Goal: Information Seeking & Learning: Learn about a topic

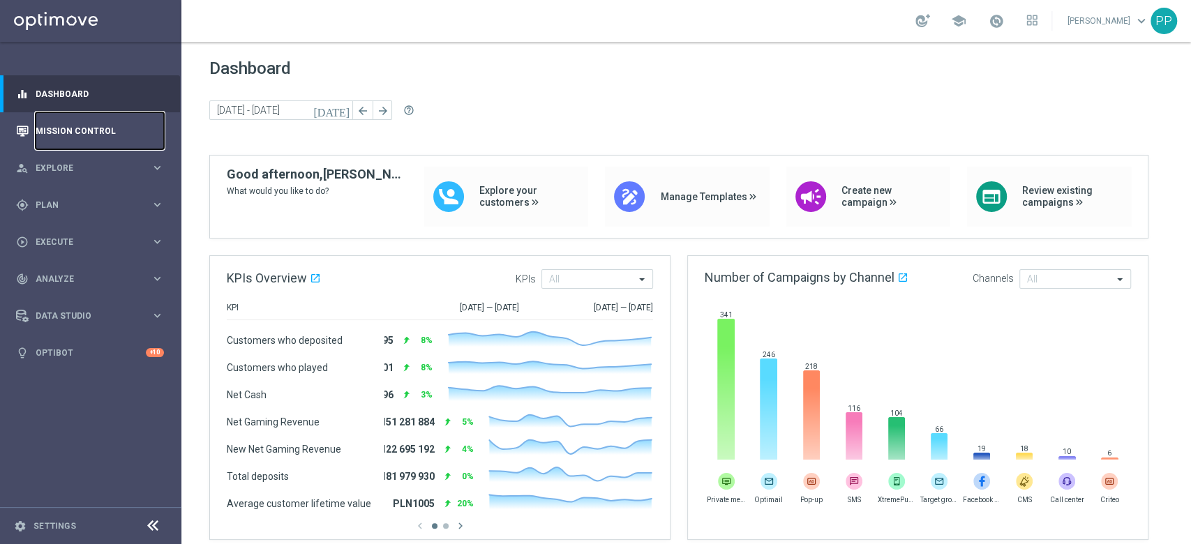
click at [93, 125] on link "Mission Control" at bounding box center [100, 130] width 128 height 37
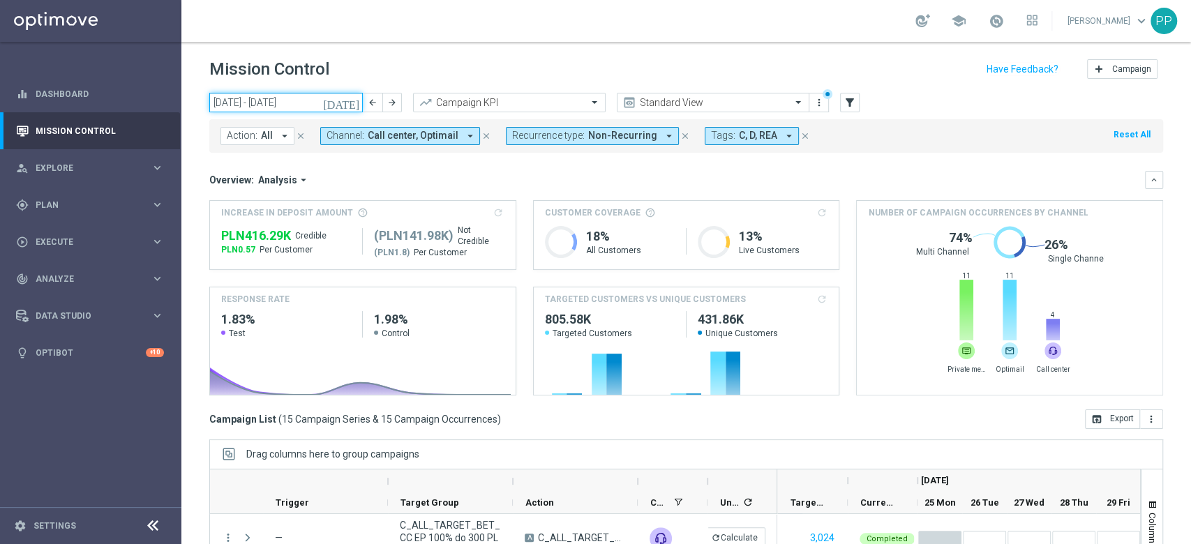
click at [286, 103] on input "25 Aug 2025 - 31 Aug 2025" at bounding box center [285, 103] width 153 height 20
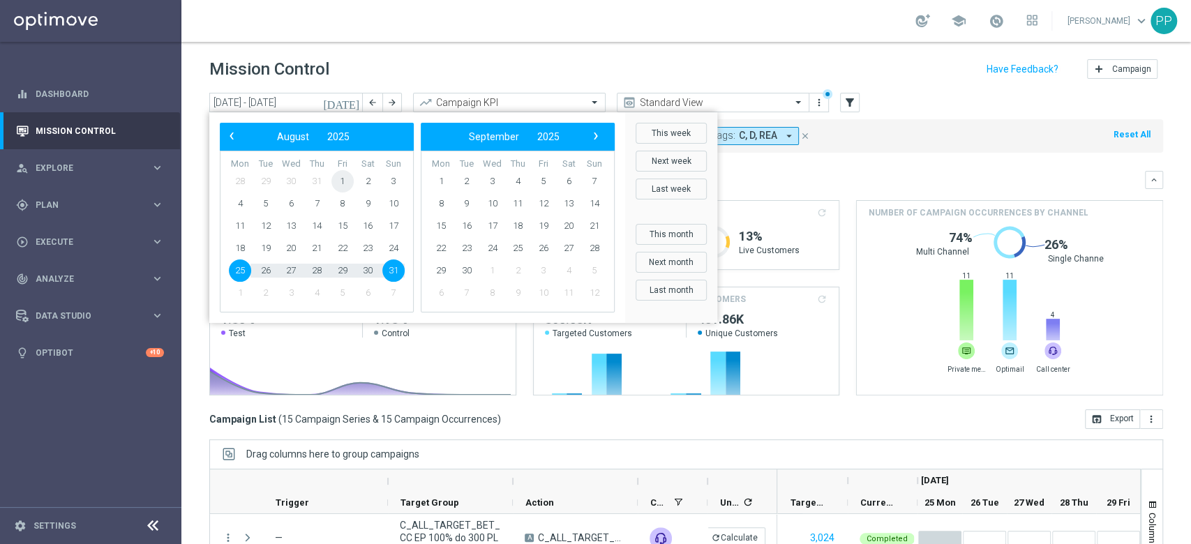
click at [343, 186] on span "1" at bounding box center [342, 181] width 22 height 22
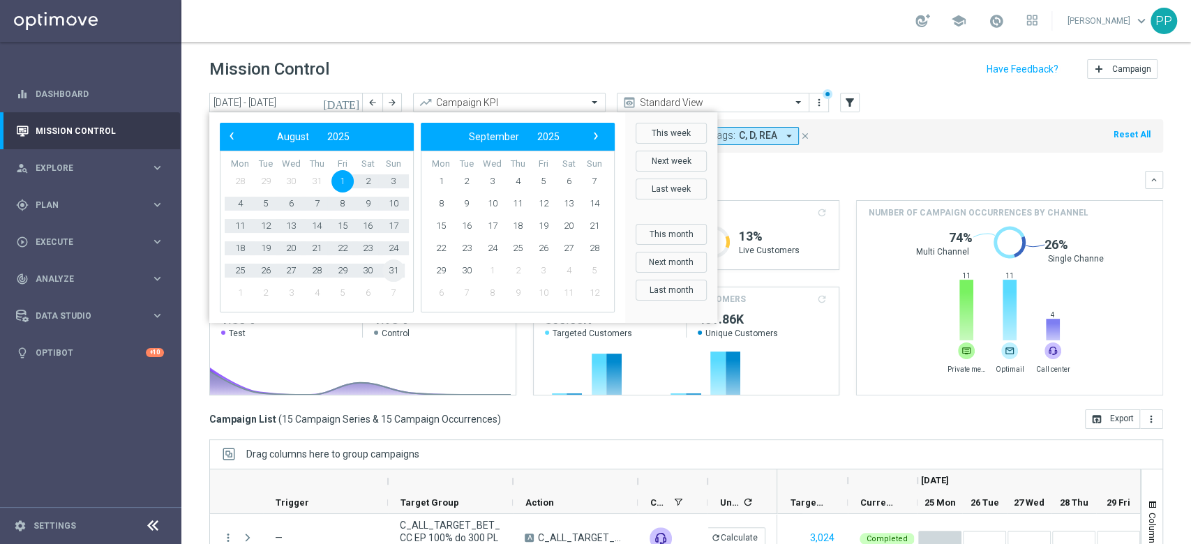
click at [400, 272] on span "31" at bounding box center [393, 270] width 22 height 22
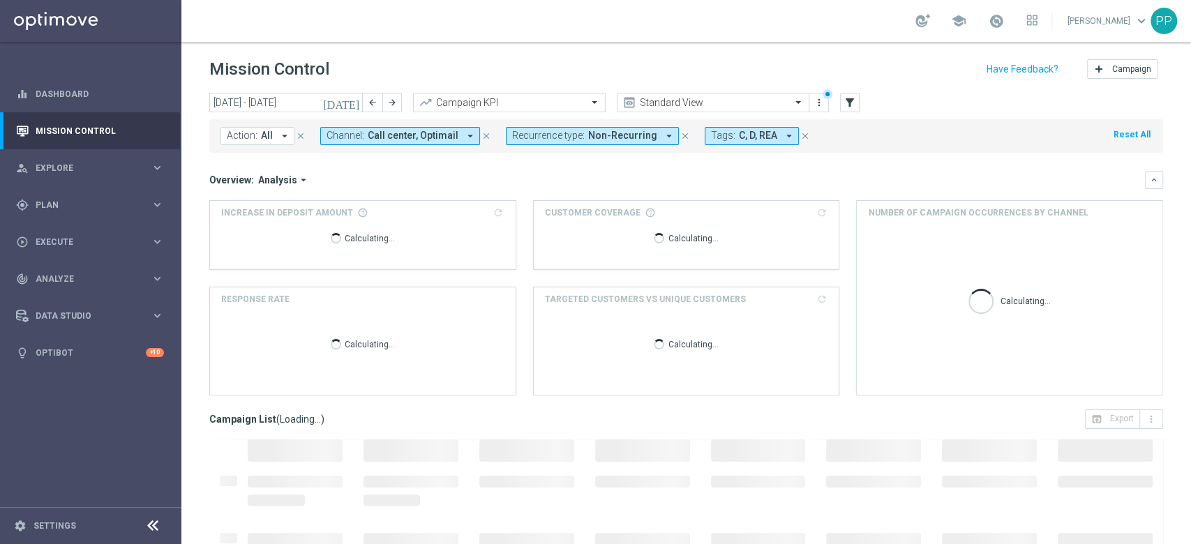
type input "01 Aug 2025 - 31 Aug 2025"
click at [464, 141] on icon "arrow_drop_down" at bounding box center [470, 136] width 13 height 13
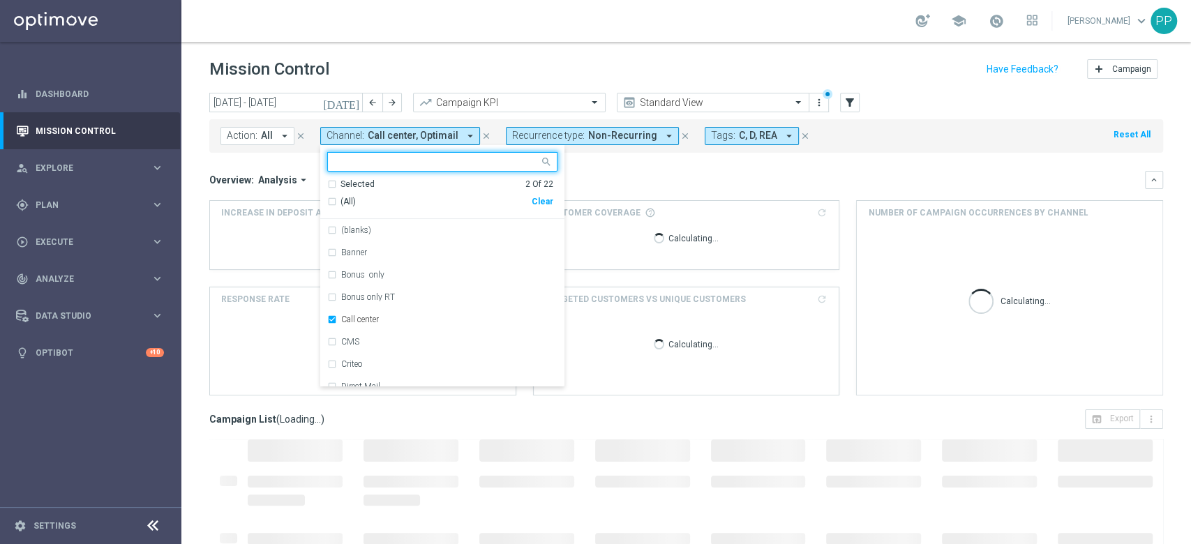
click at [0, 0] on div "Clear" at bounding box center [0, 0] width 0 height 0
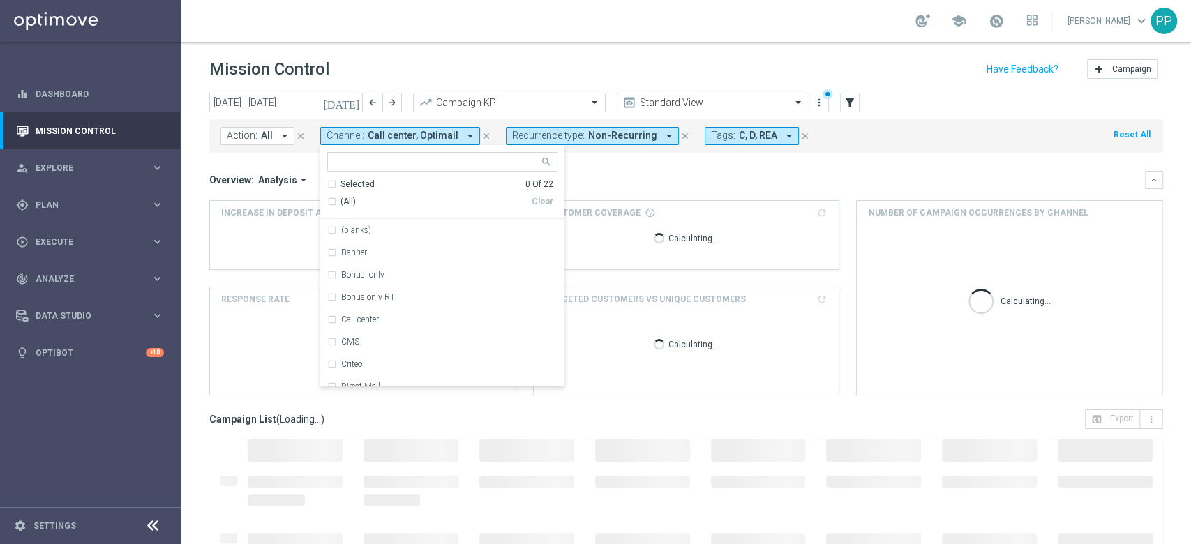
drag, startPoint x: 587, startPoint y: 182, endPoint x: 446, endPoint y: 151, distance: 144.9
click at [587, 181] on div "Overview: Analysis arrow_drop_down" at bounding box center [676, 180] width 935 height 13
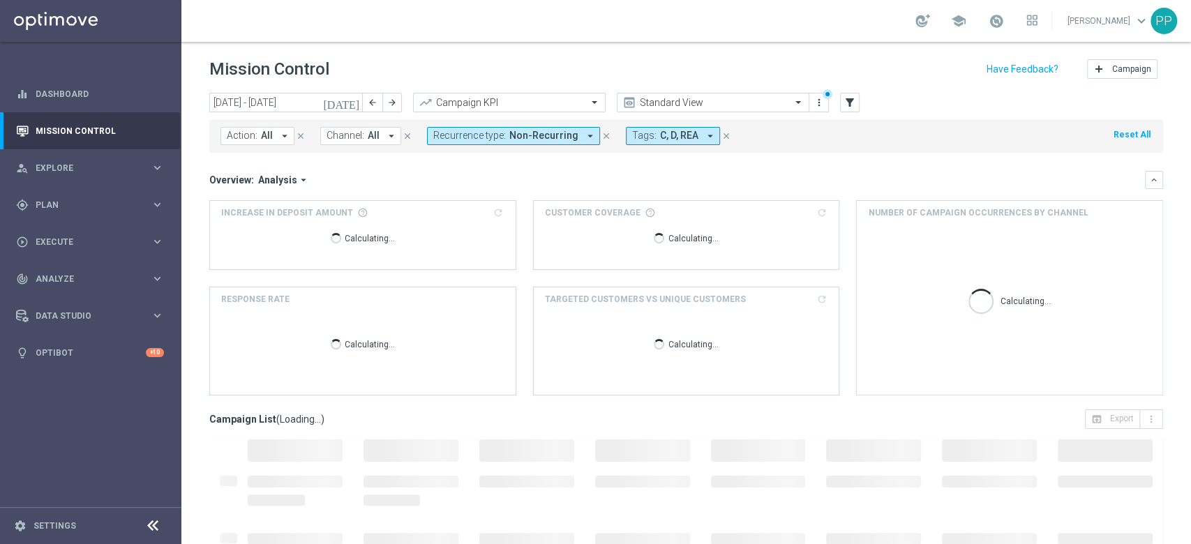
click at [261, 135] on span "All" at bounding box center [267, 136] width 12 height 12
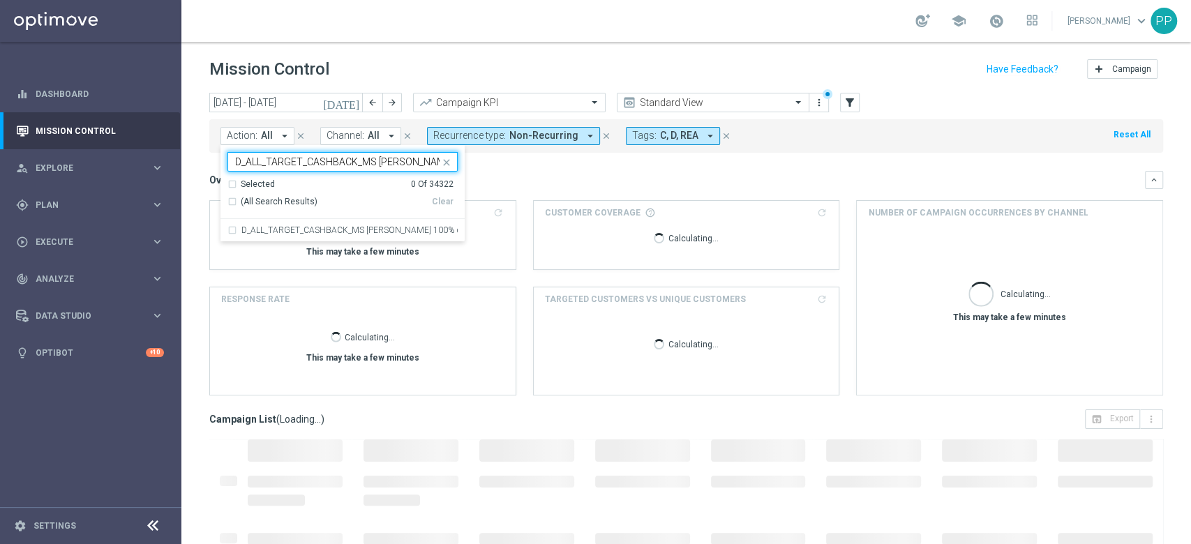
scroll to position [0, 84]
click at [311, 226] on label "D_ALL_TARGET_CASHBACK_MS SIATKA 100% do 300 PLN_220825" at bounding box center [349, 230] width 216 height 8
type input "D_ALL_TARGET_CASHBACK_MS SIATKA 100% do 300 PLN_220825"
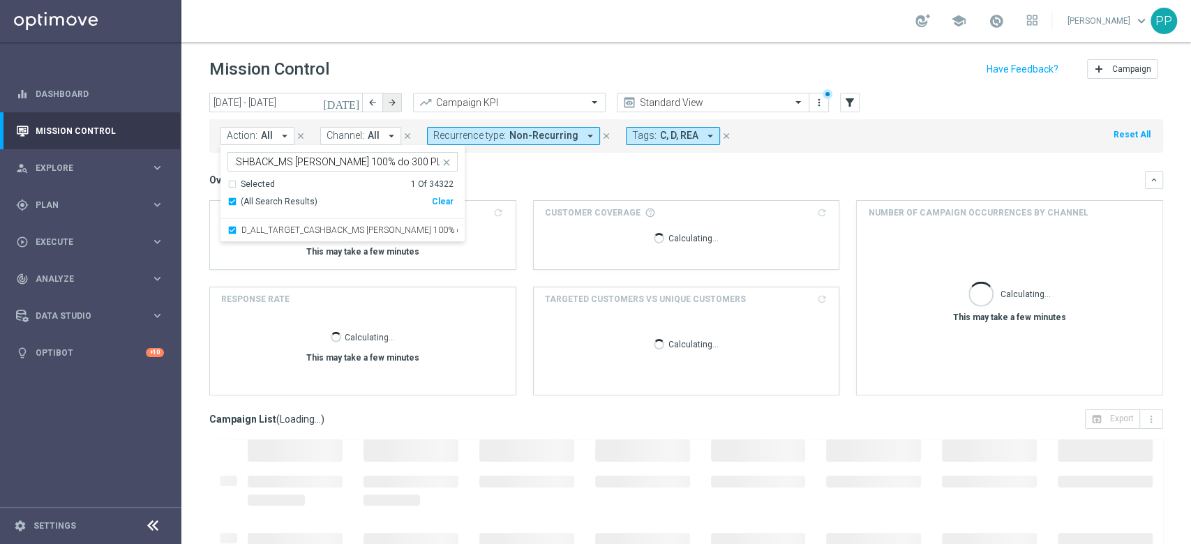
scroll to position [0, 0]
click at [405, 73] on div "Mission Control add Campaign" at bounding box center [686, 69] width 954 height 27
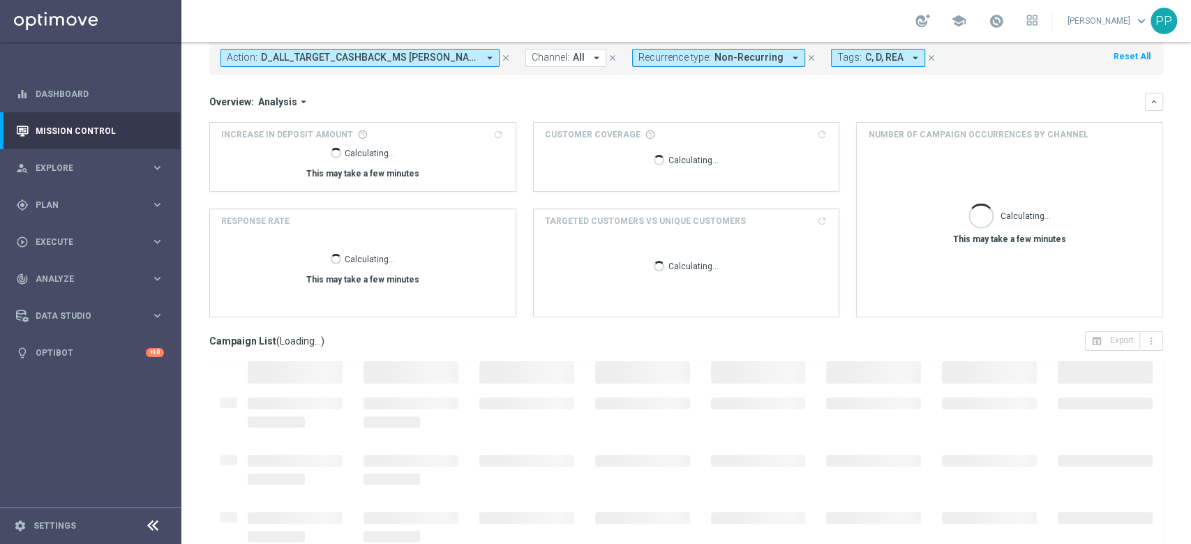
scroll to position [152, 0]
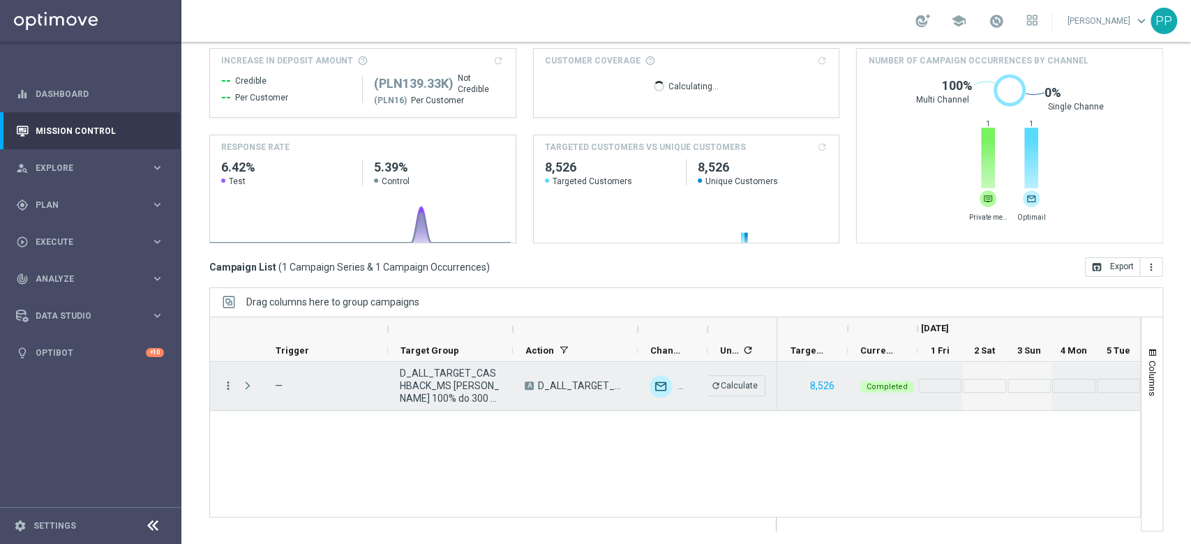
click at [226, 389] on icon "more_vert" at bounding box center [228, 385] width 13 height 13
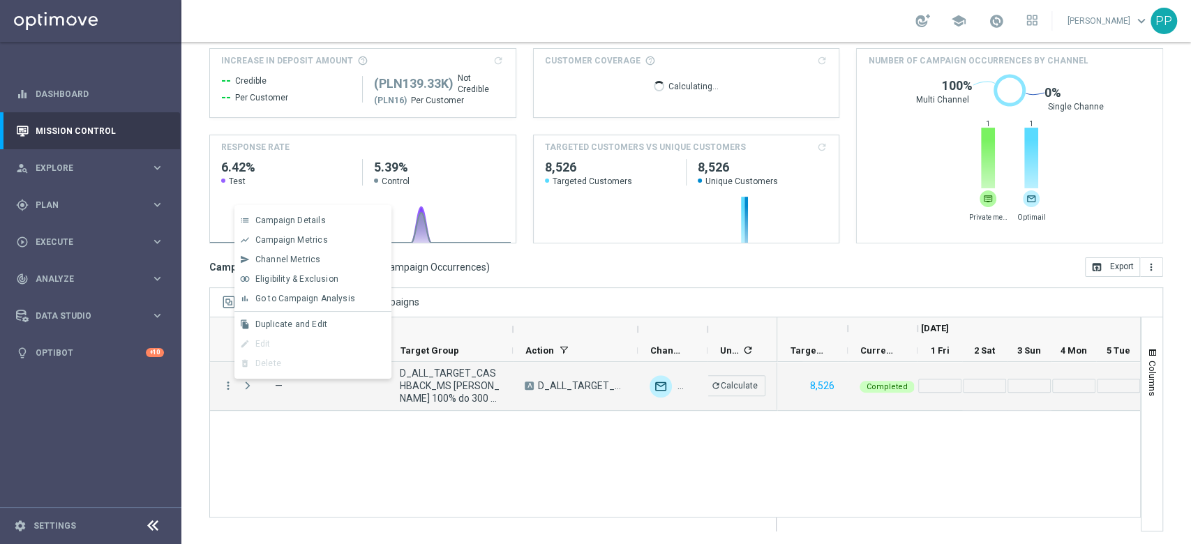
click at [308, 303] on span "Go to Campaign Analysis" at bounding box center [305, 299] width 100 height 10
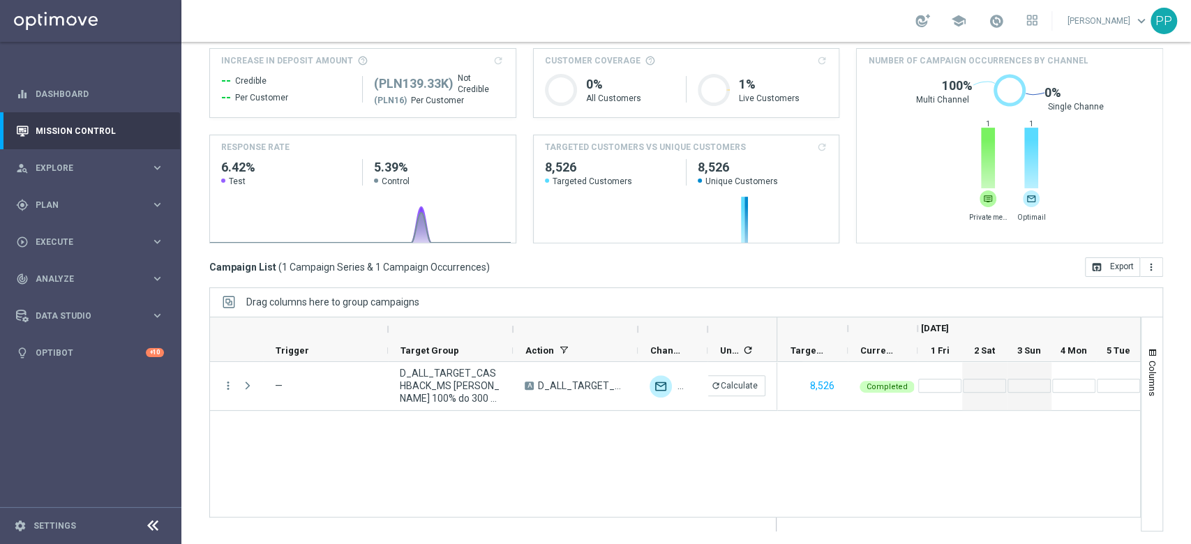
click at [441, 432] on div "more_vert — D_ALL_TARGET_CASHBACK_MS SIATKA 100% do 300 PLN_220825 A D_ALL_TARG…" at bounding box center [674, 440] width 931 height 156
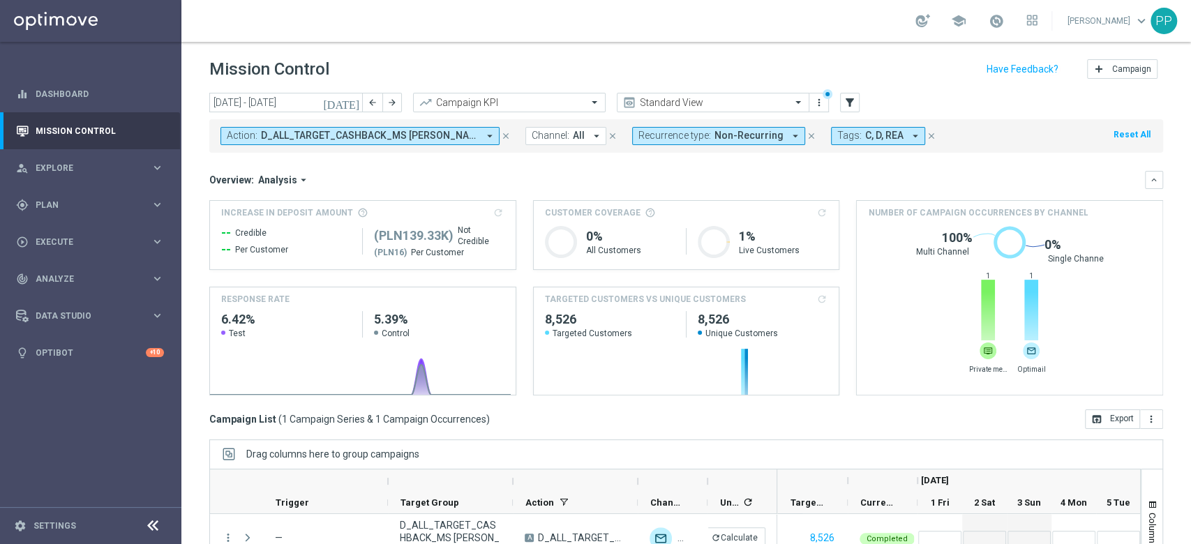
click at [268, 143] on button "Action: D_ALL_TARGET_CASHBACK_MS SIATKA 100% do 300 PLN_220825 arrow_drop_down" at bounding box center [359, 136] width 279 height 18
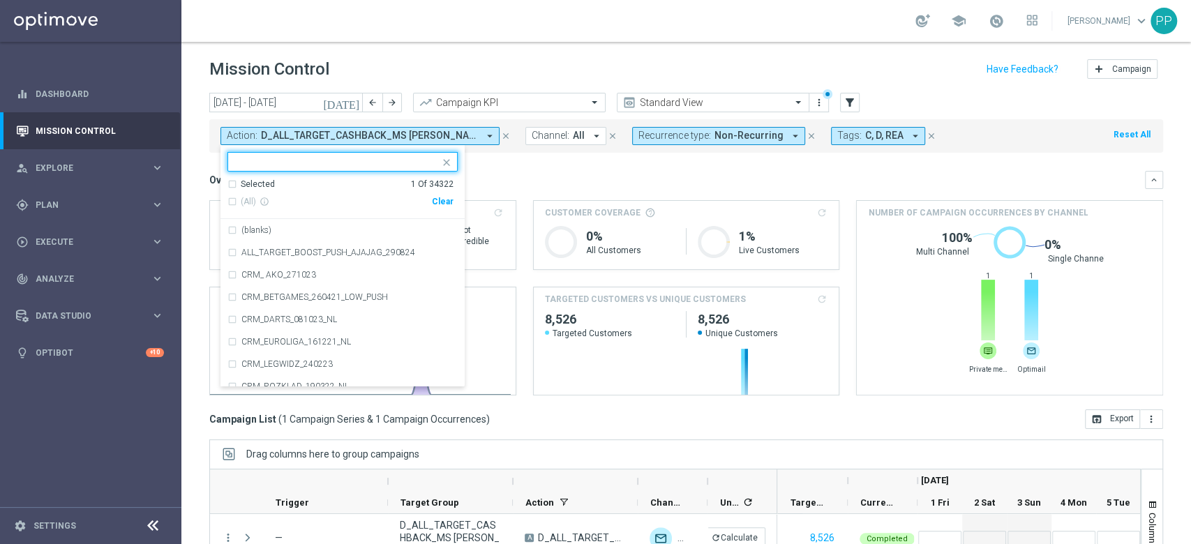
click at [0, 0] on div "Clear" at bounding box center [0, 0] width 0 height 0
click at [398, 160] on input "text" at bounding box center [337, 162] width 204 height 12
paste input "C_ALL_TARGET_BET_CC EP 100% do 300 PLN_250825"
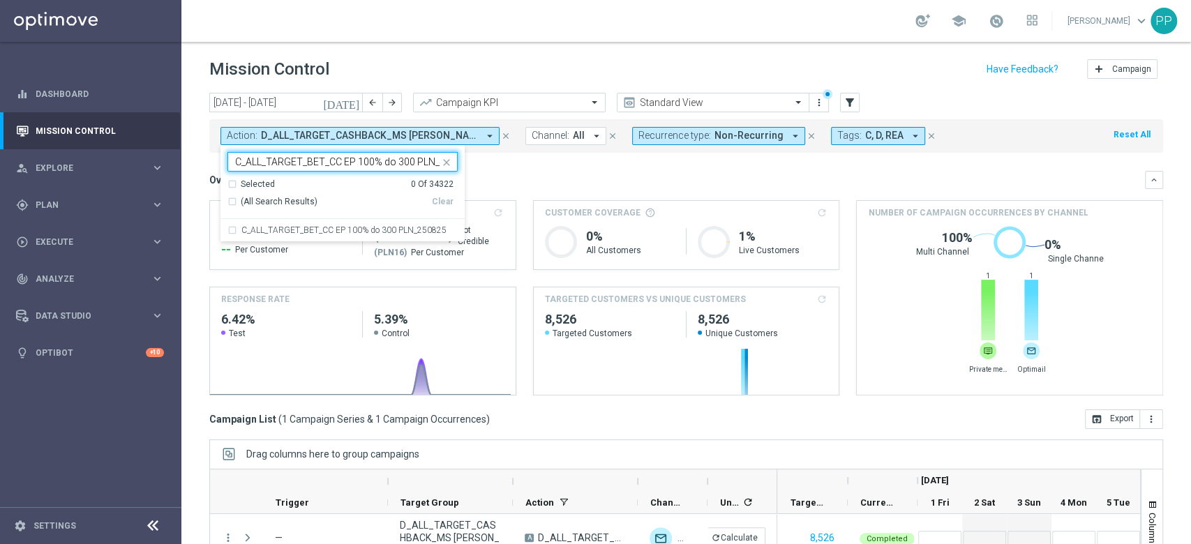
scroll to position [0, 29]
click at [329, 221] on div "C_ALL_TARGET_BET_CC EP 100% do 300 PLN_250825" at bounding box center [342, 230] width 230 height 22
type input "C_ALL_TARGET_BET_CC EP 100% do 300 PLN_250825"
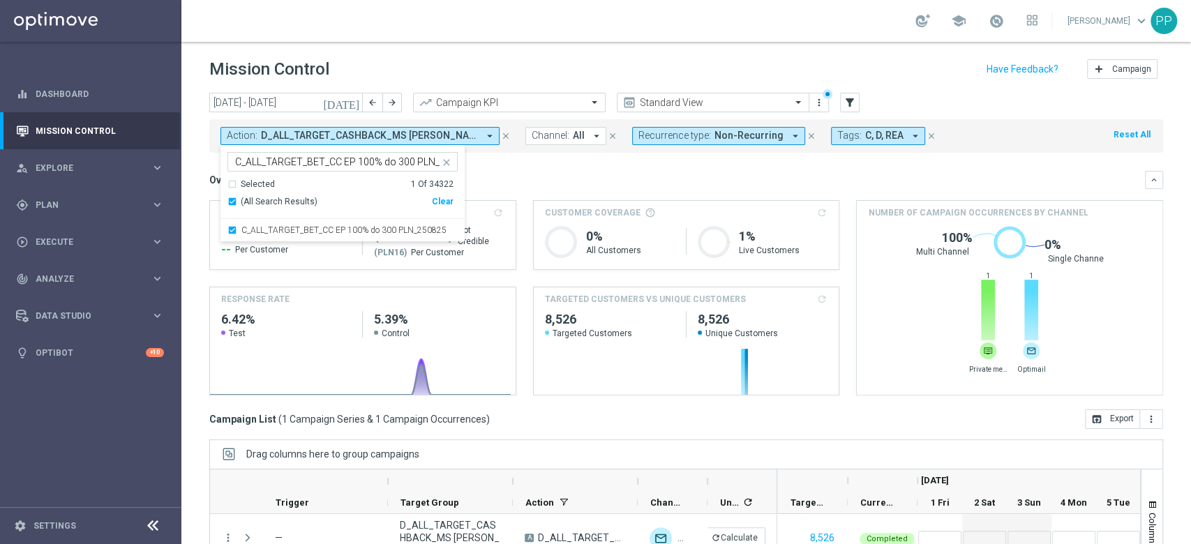
drag, startPoint x: 517, startPoint y: 180, endPoint x: 525, endPoint y: 190, distance: 12.9
click at [517, 179] on div "Overview: Analysis arrow_drop_down" at bounding box center [676, 180] width 935 height 13
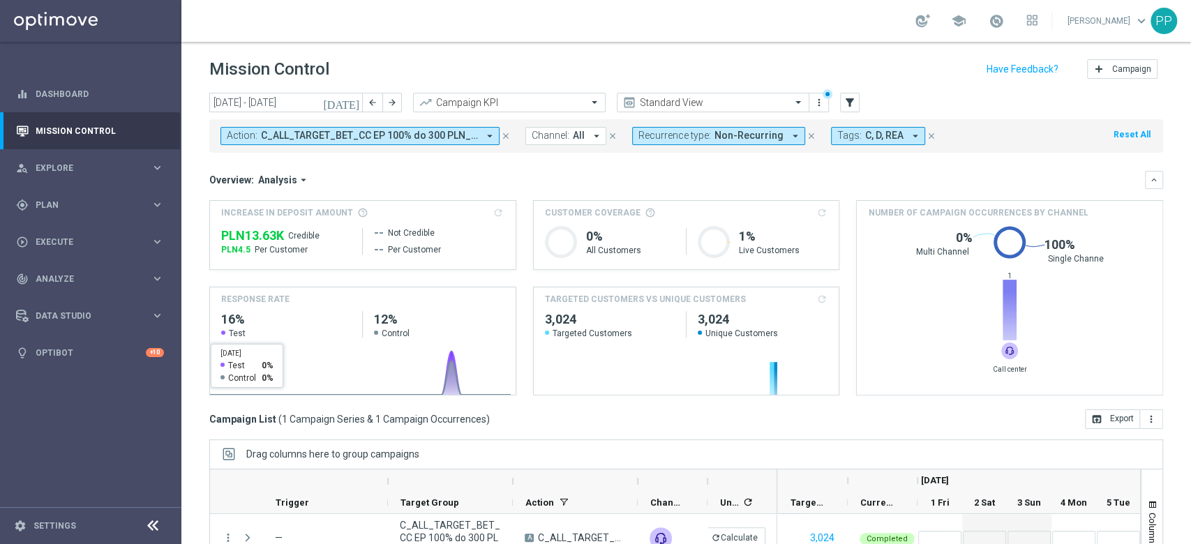
click at [110, 418] on sidenavbar "equalizer Dashboard Mission Control" at bounding box center [90, 272] width 181 height 544
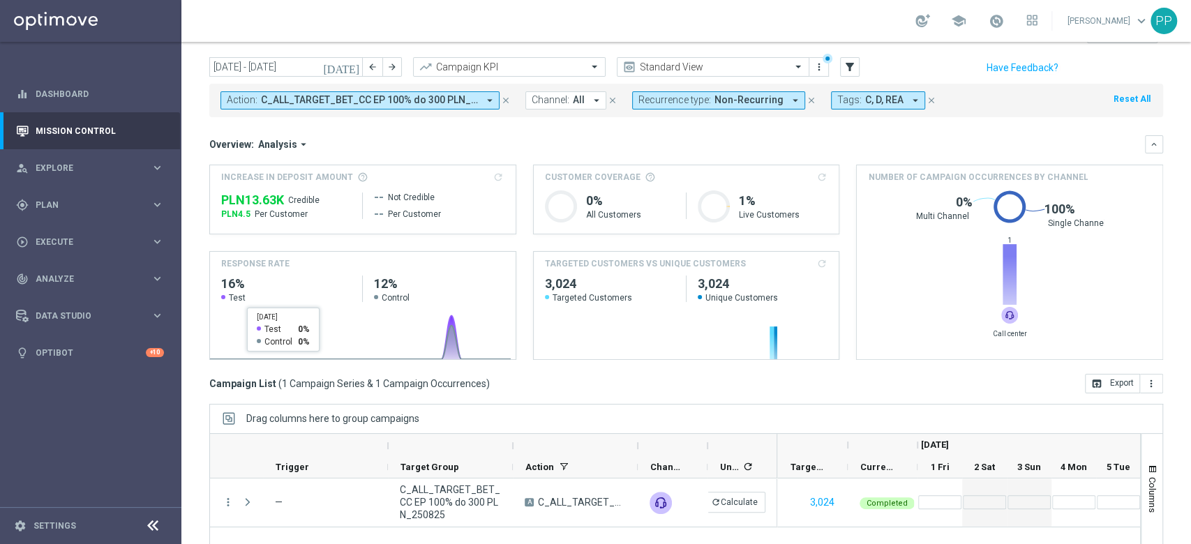
scroll to position [152, 0]
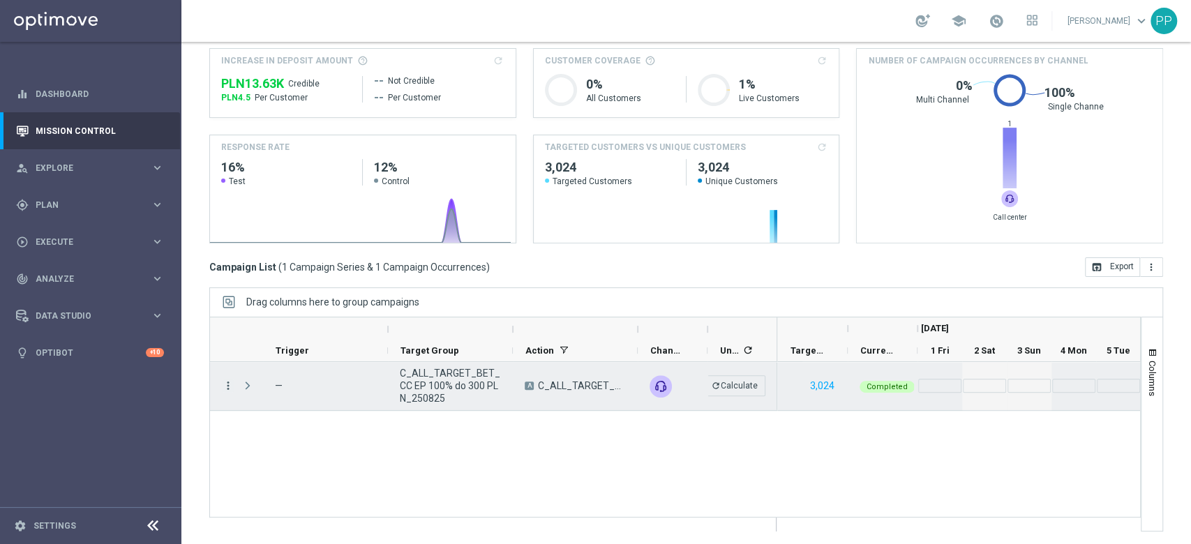
click at [229, 388] on icon "more_vert" at bounding box center [228, 385] width 13 height 13
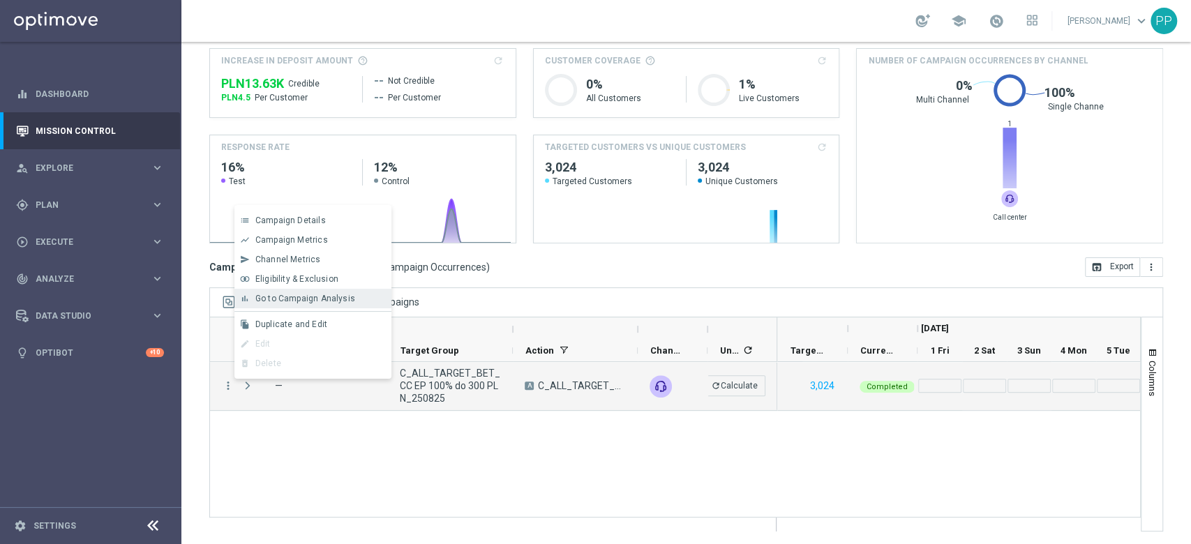
click at [344, 296] on span "Go to Campaign Analysis" at bounding box center [305, 299] width 100 height 10
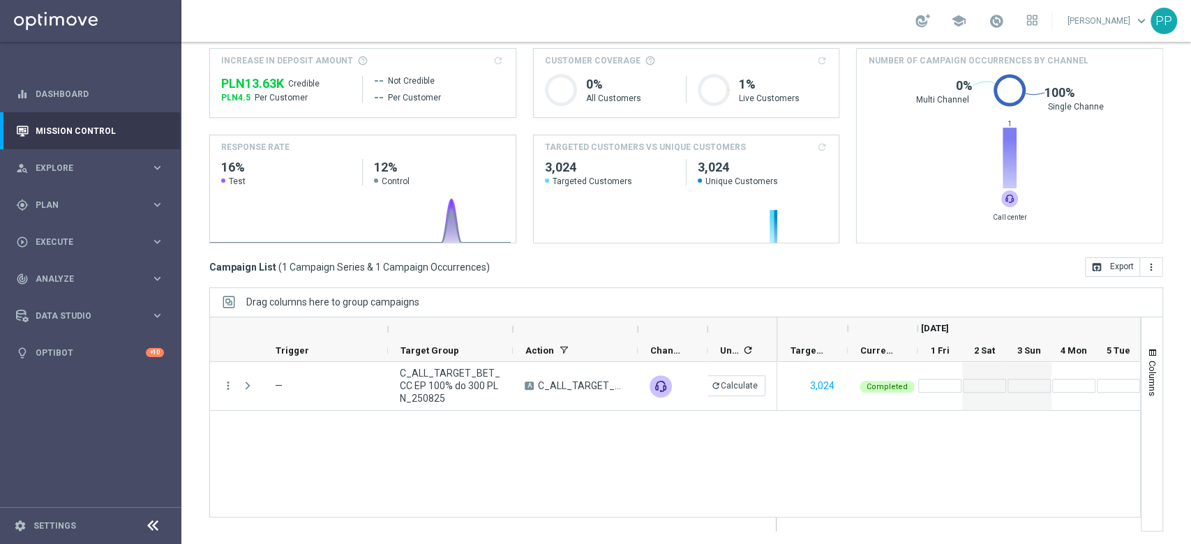
scroll to position [0, 0]
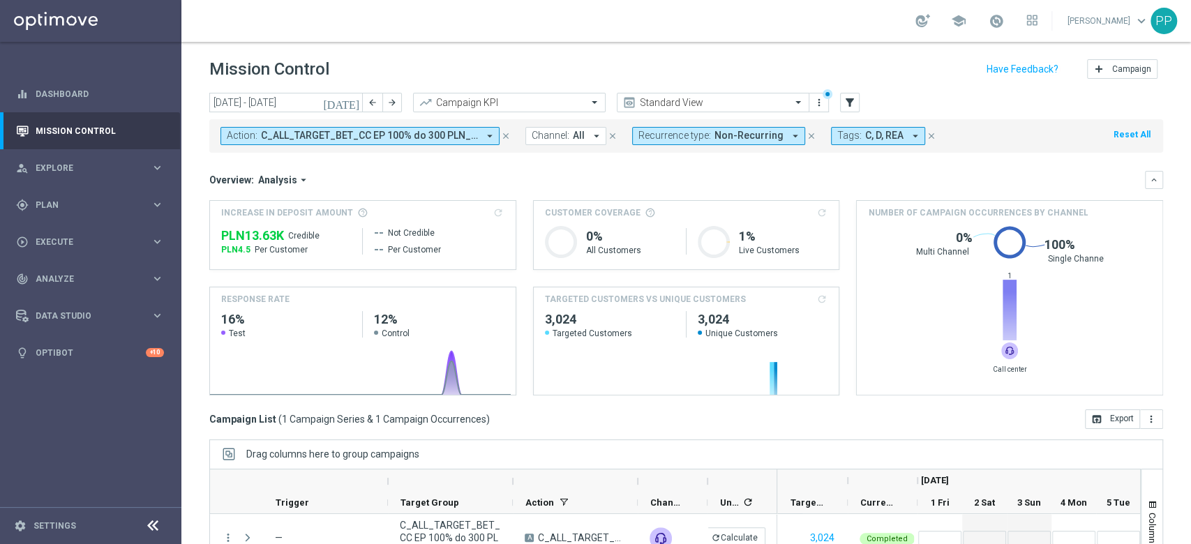
click at [296, 138] on span "C_ALL_TARGET_BET_CC EP 100% do 300 PLN_250825" at bounding box center [369, 136] width 217 height 12
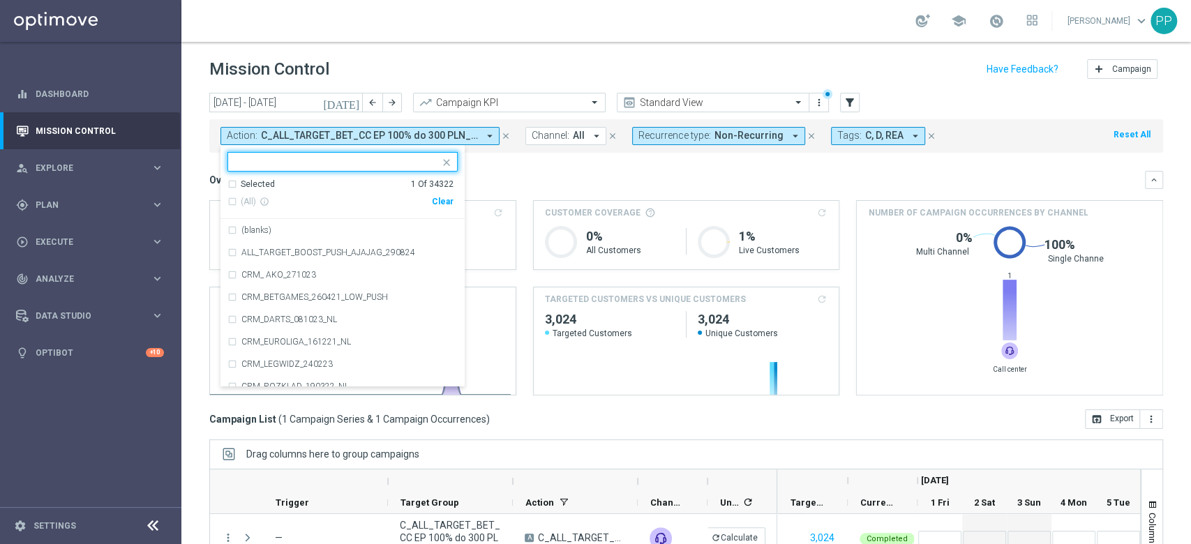
drag, startPoint x: 436, startPoint y: 202, endPoint x: 414, endPoint y: 180, distance: 30.6
click at [0, 0] on div "Clear" at bounding box center [0, 0] width 0 height 0
click at [405, 162] on input "text" at bounding box center [337, 162] width 204 height 12
paste input "C_ALL_TARGET_WAGER_CC LIGI 100% do 300 PLN_280825"
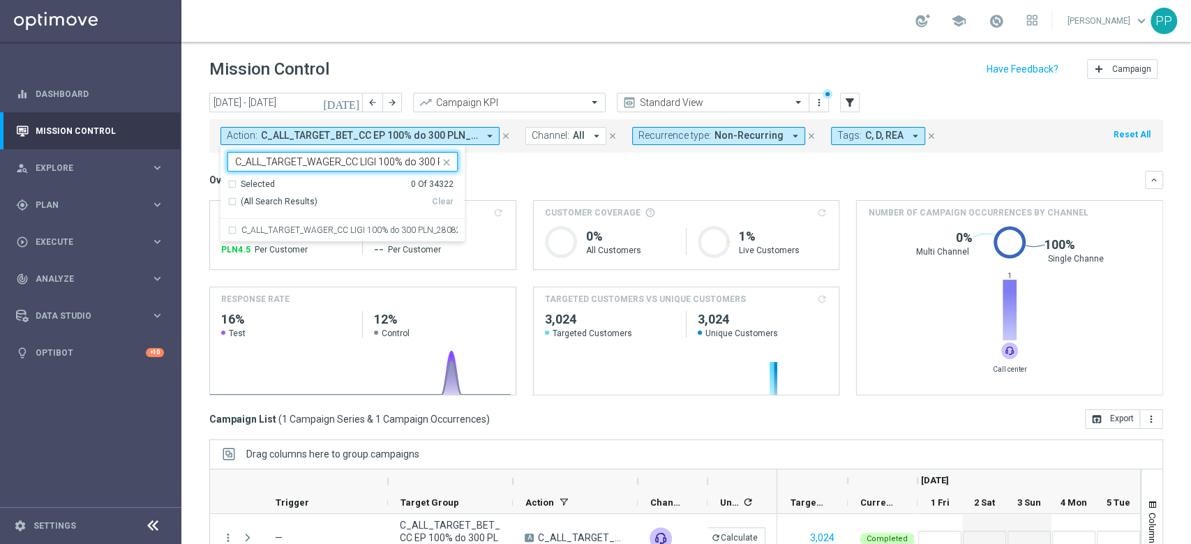
scroll to position [0, 50]
click at [382, 221] on div "C_ALL_TARGET_WAGER_CC LIGI 100% do 300 PLN_280825" at bounding box center [342, 230] width 230 height 22
type input "C_ALL_TARGET_WAGER_CC LIGI 100% do 300 PLN_280825"
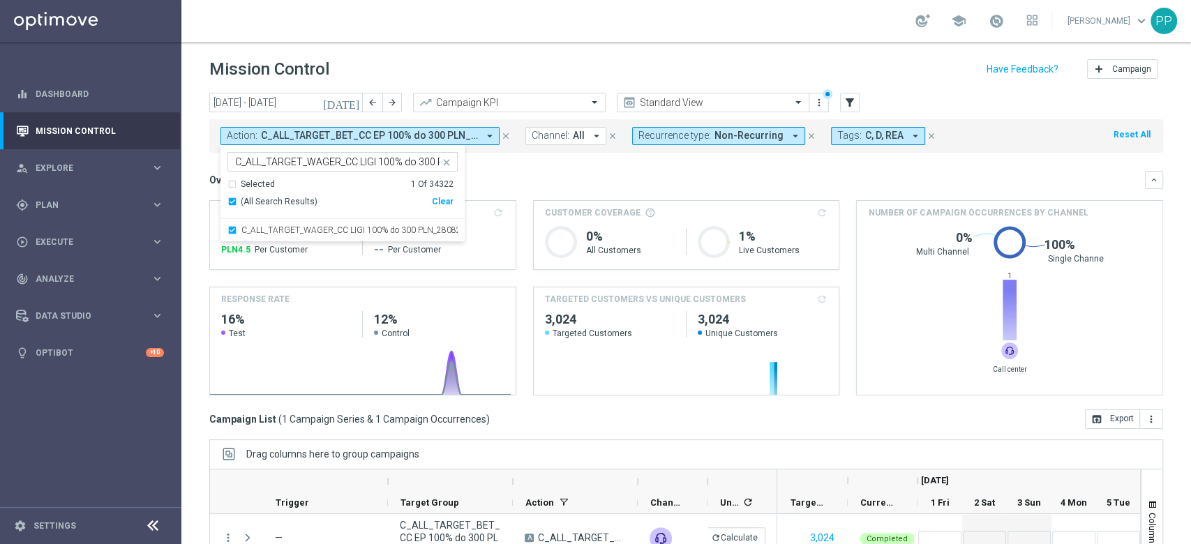
click at [564, 183] on div "Overview: Analysis arrow_drop_down" at bounding box center [676, 180] width 935 height 13
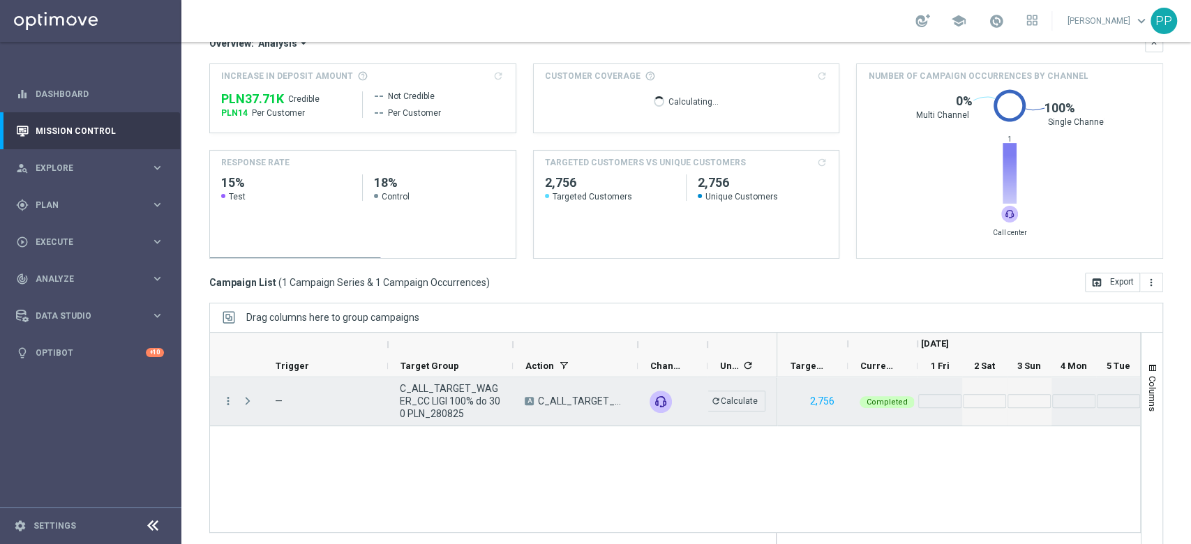
scroll to position [152, 0]
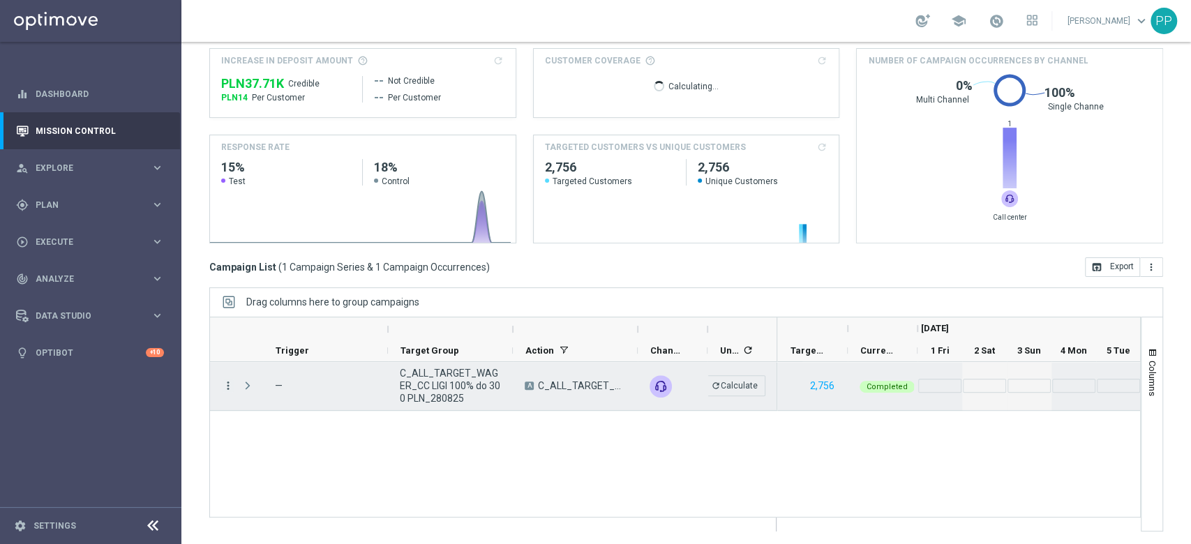
click at [229, 384] on icon "more_vert" at bounding box center [228, 385] width 13 height 13
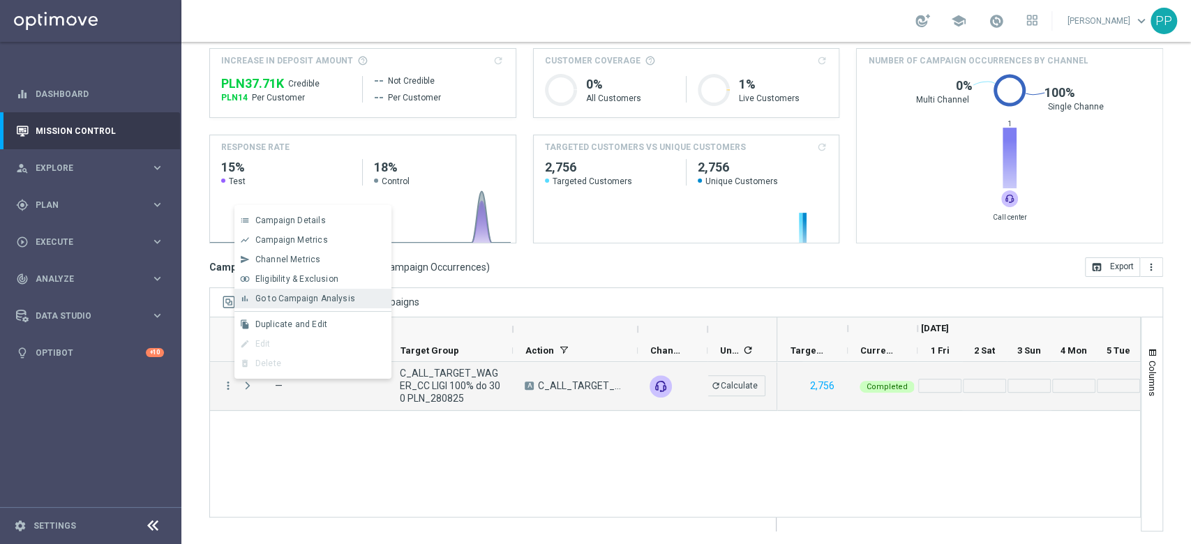
click at [308, 304] on div "bar_chart Go to Campaign Analysis" at bounding box center [312, 299] width 157 height 20
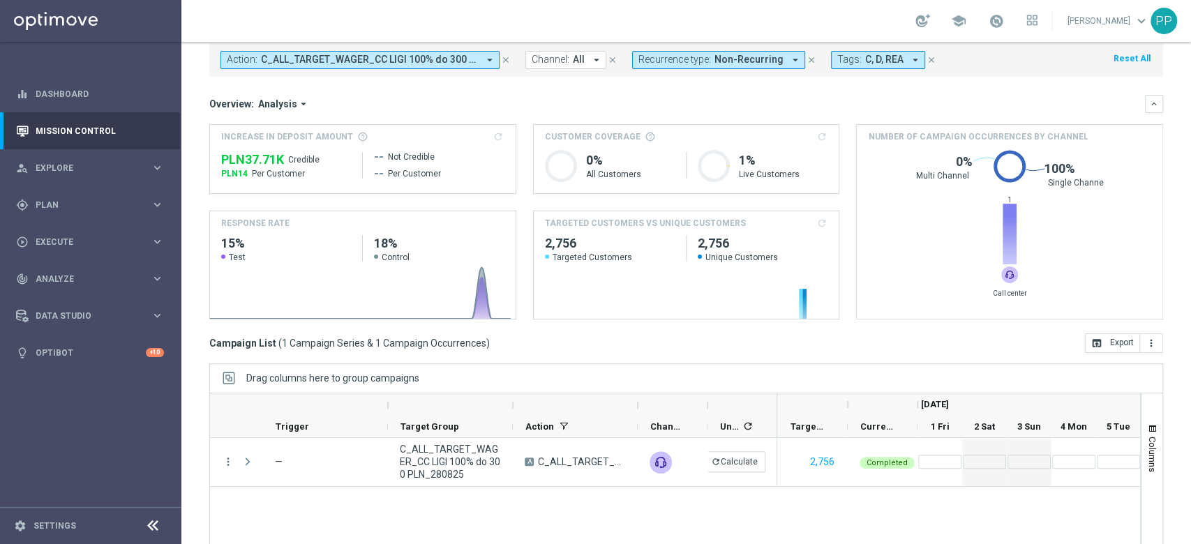
scroll to position [0, 0]
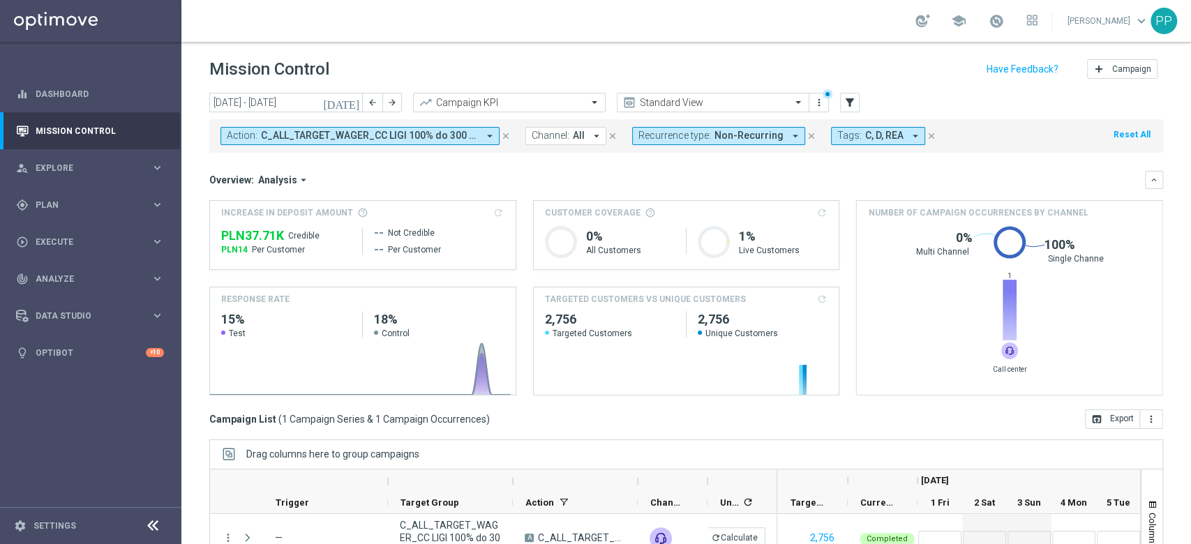
click at [361, 137] on span "C_ALL_TARGET_WAGER_CC LIGI 100% do 300 PLN_280825" at bounding box center [369, 136] width 217 height 12
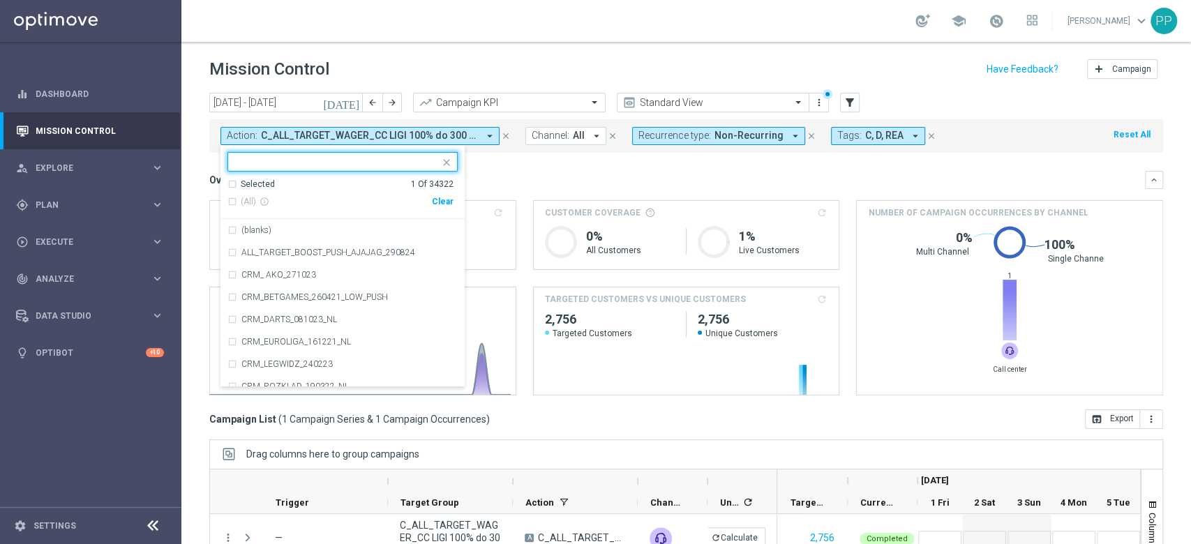
click at [0, 0] on div "Clear" at bounding box center [0, 0] width 0 height 0
click at [398, 154] on div at bounding box center [333, 161] width 211 height 17
paste input "D_ALL_TARGET_BET_GP ZUZEL 100% do 300 PLN_290825"
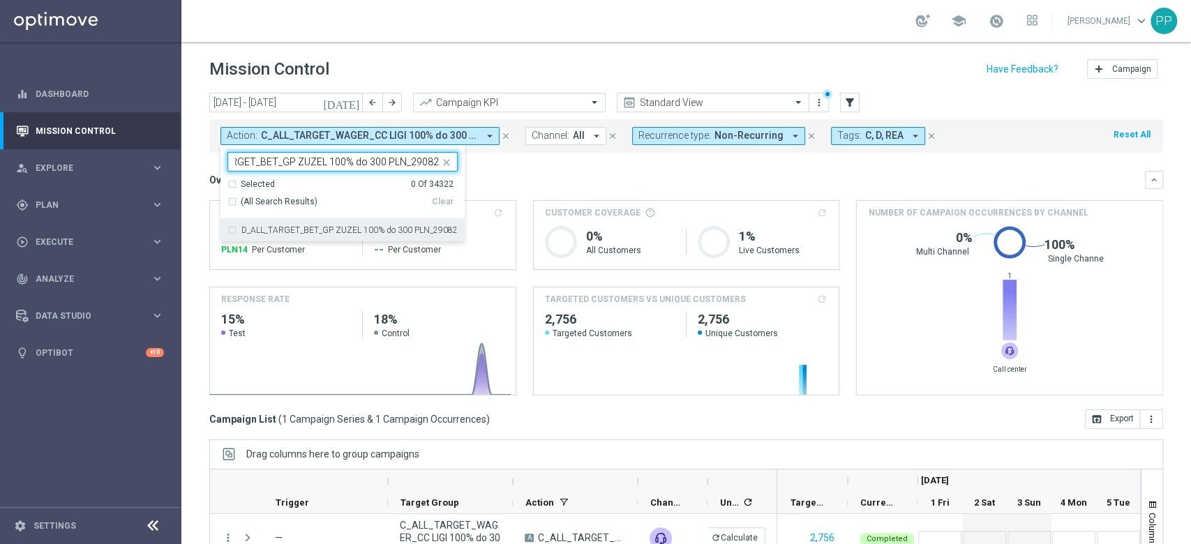
click at [352, 221] on div "D_ALL_TARGET_BET_GP ZUZEL 100% do 300 PLN_290825" at bounding box center [342, 230] width 230 height 22
type input "D_ALL_TARGET_BET_GP ZUZEL 100% do 300 PLN_290825"
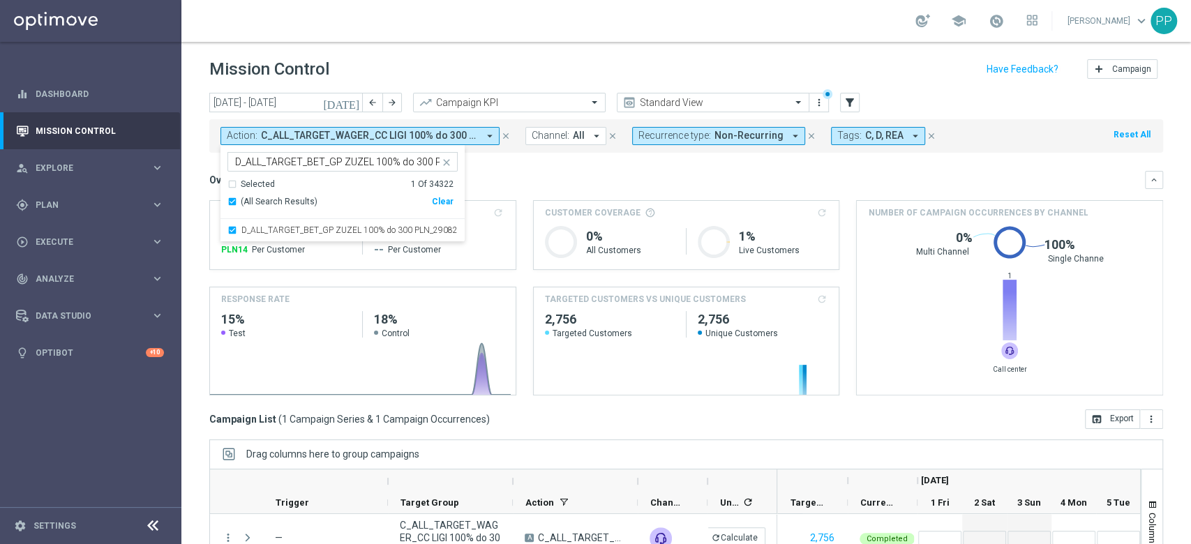
click at [541, 186] on div "Overview: Analysis arrow_drop_down" at bounding box center [676, 180] width 935 height 13
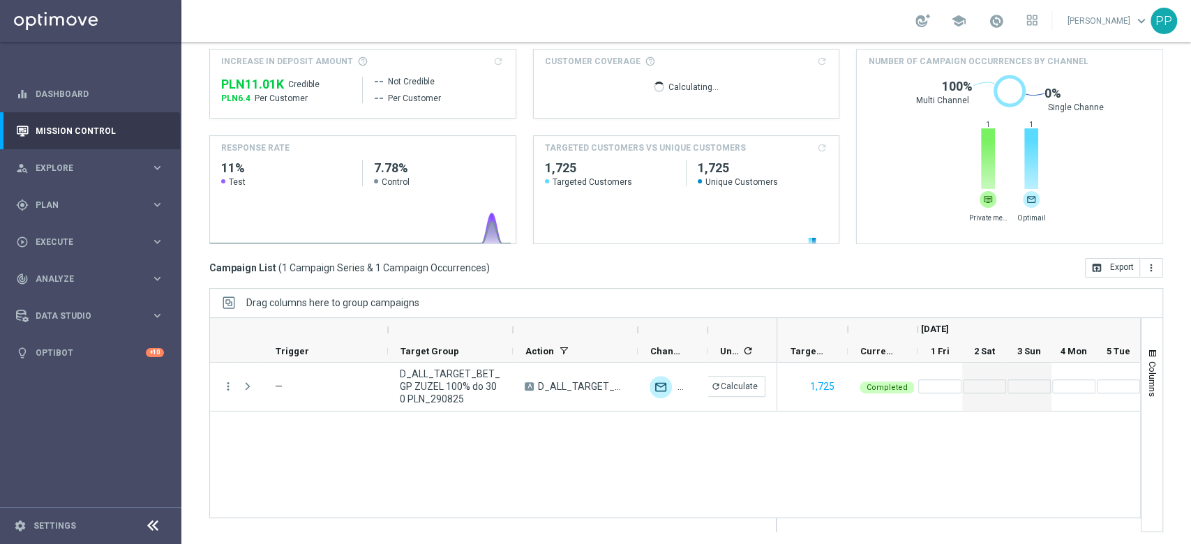
scroll to position [152, 0]
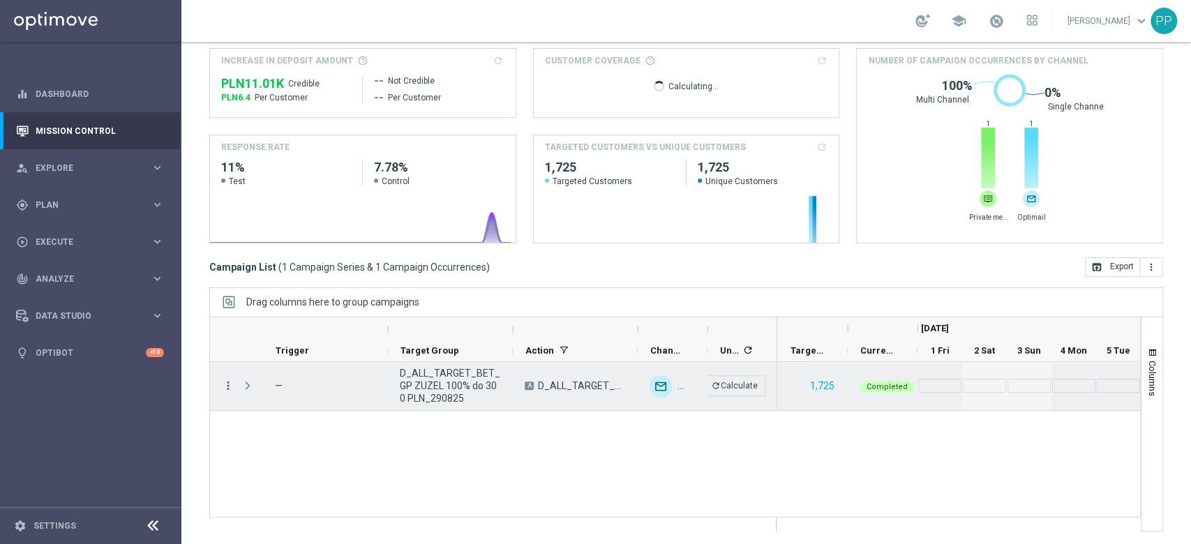
click at [225, 389] on icon "more_vert" at bounding box center [228, 385] width 13 height 13
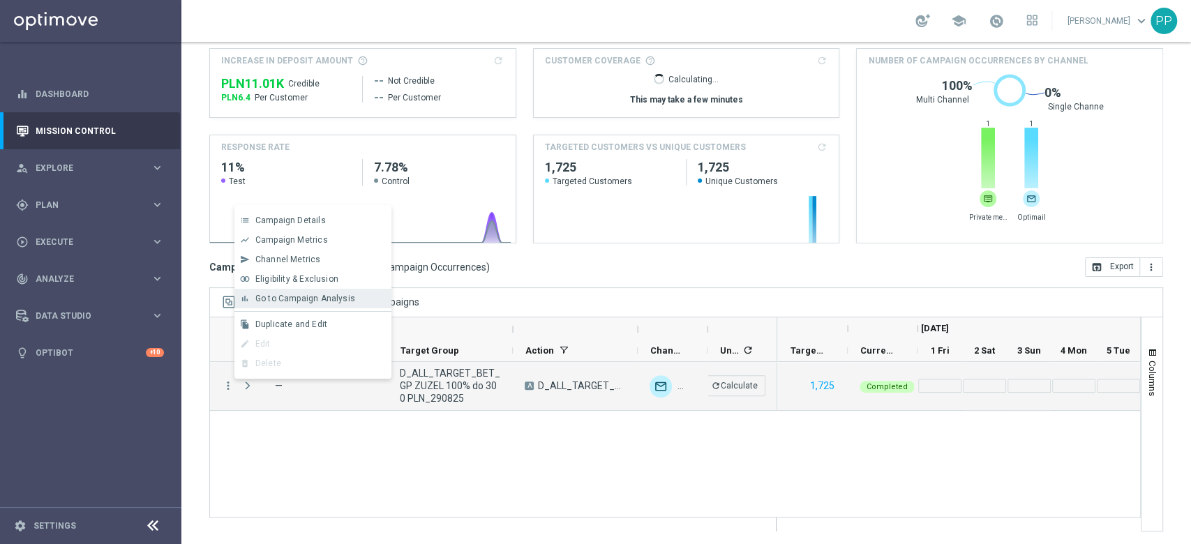
click at [317, 296] on span "Go to Campaign Analysis" at bounding box center [305, 299] width 100 height 10
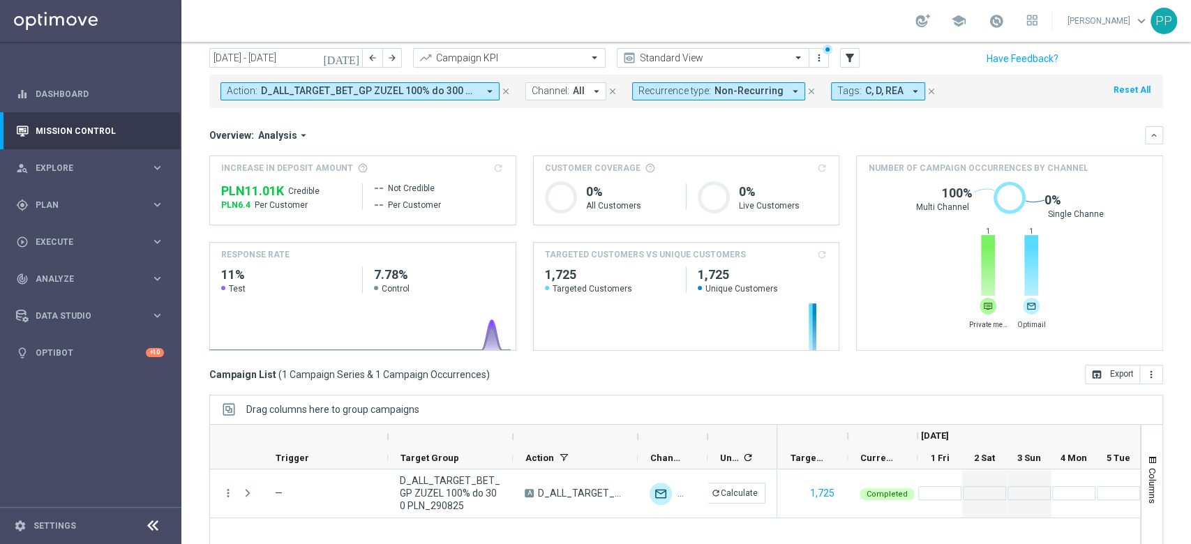
scroll to position [0, 0]
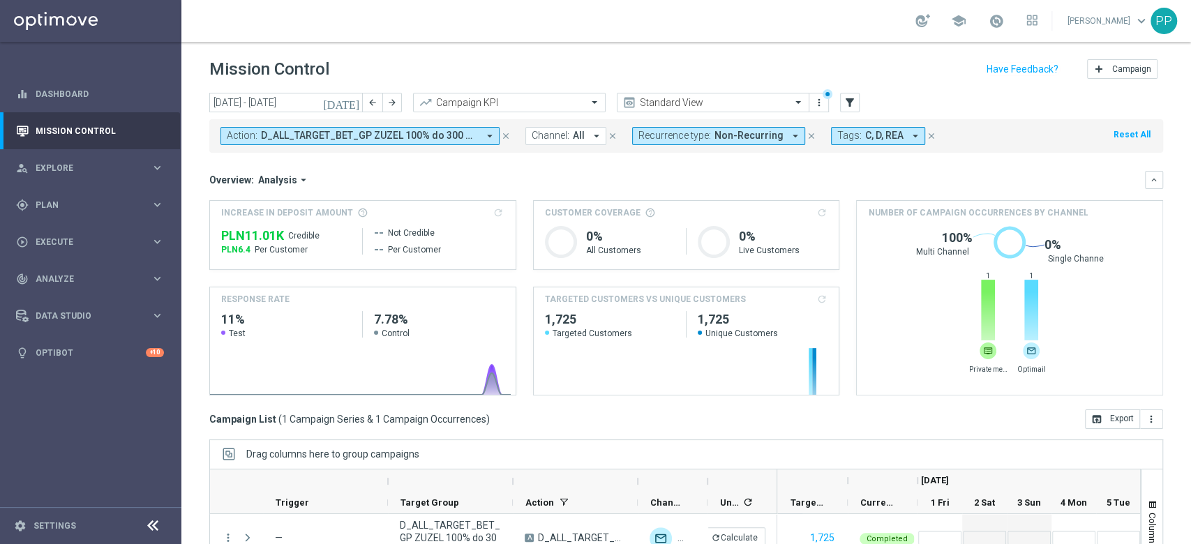
click at [397, 129] on button "Action: D_ALL_TARGET_BET_GP ZUZEL 100% do 300 PLN_290825 arrow_drop_down" at bounding box center [359, 136] width 279 height 18
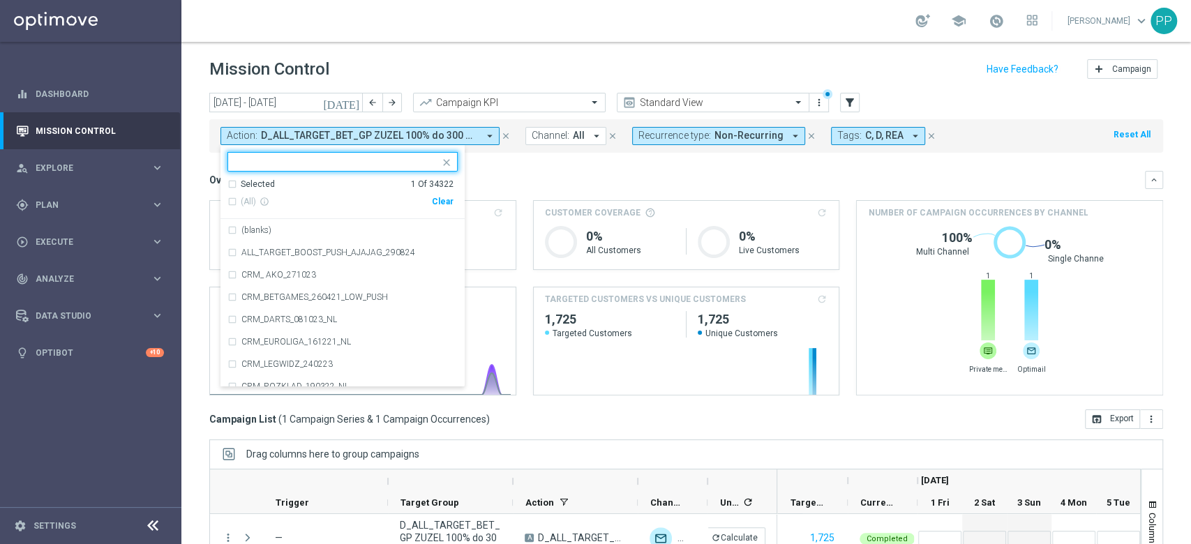
click at [0, 0] on div "Clear" at bounding box center [0, 0] width 0 height 0
click at [414, 165] on input "text" at bounding box center [337, 162] width 204 height 12
paste input "D_ALL_TARGET_BET_SP RECZNA 100% do 300 PLN_290825"
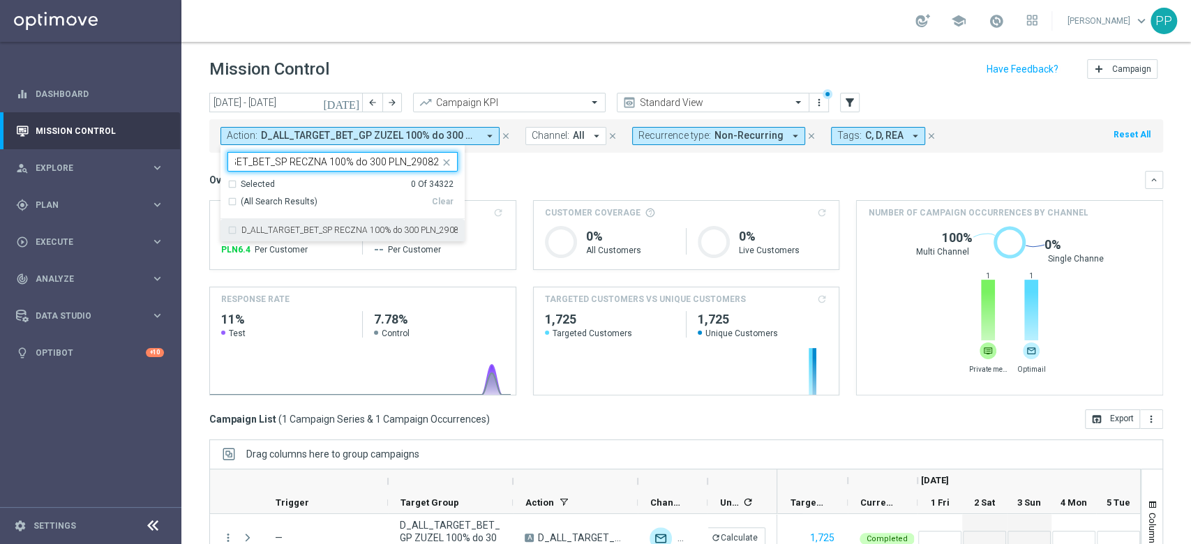
click at [385, 226] on label "D_ALL_TARGET_BET_SP RECZNA 100% do 300 PLN_290825" at bounding box center [349, 230] width 216 height 8
type input "D_ALL_TARGET_BET_SP RECZNA 100% do 300 PLN_290825"
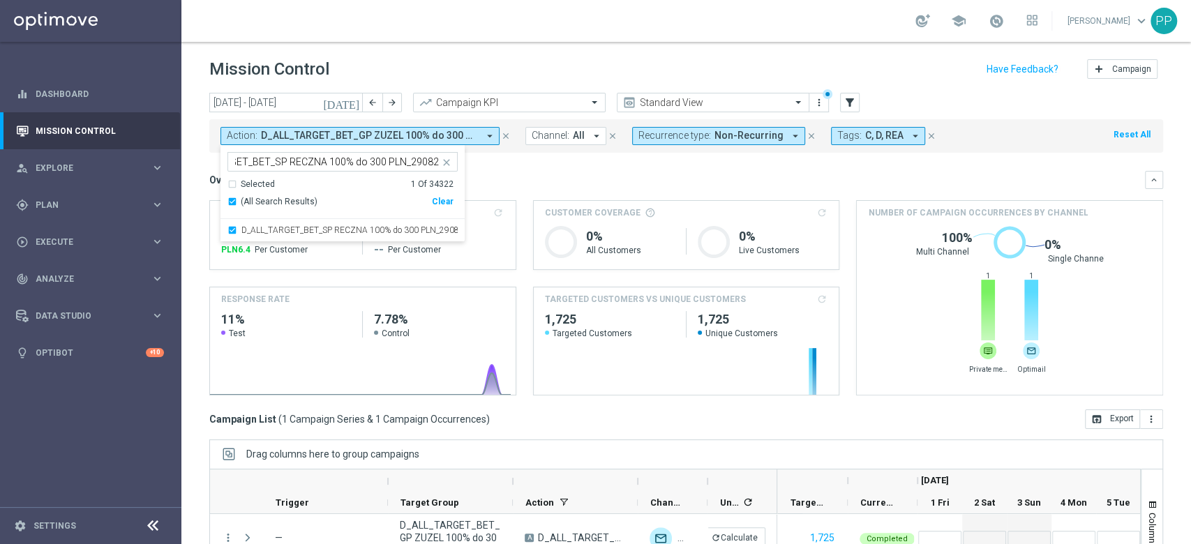
scroll to position [0, 0]
click at [519, 195] on div "Overview: Analysis arrow_drop_down keyboard_arrow_down Increase In Deposit Amou…" at bounding box center [686, 283] width 954 height 225
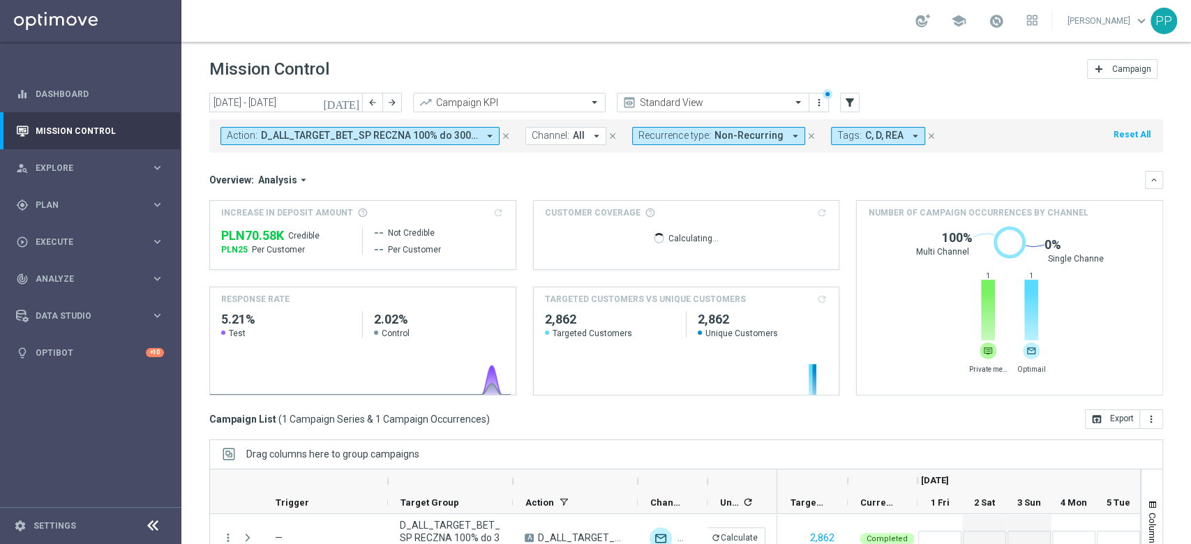
scroll to position [152, 0]
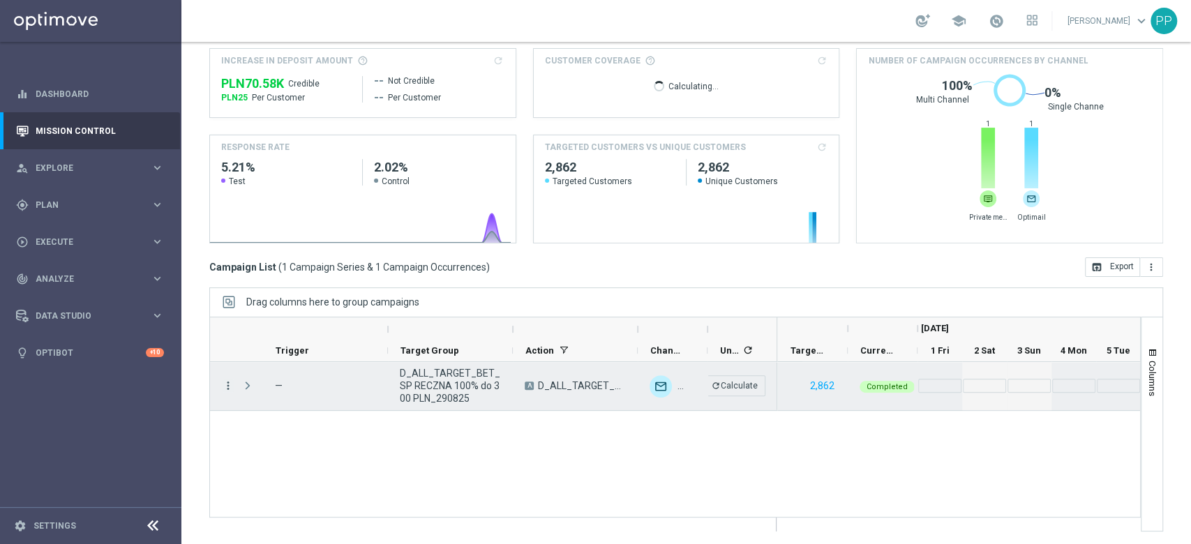
click at [225, 384] on icon "more_vert" at bounding box center [228, 385] width 13 height 13
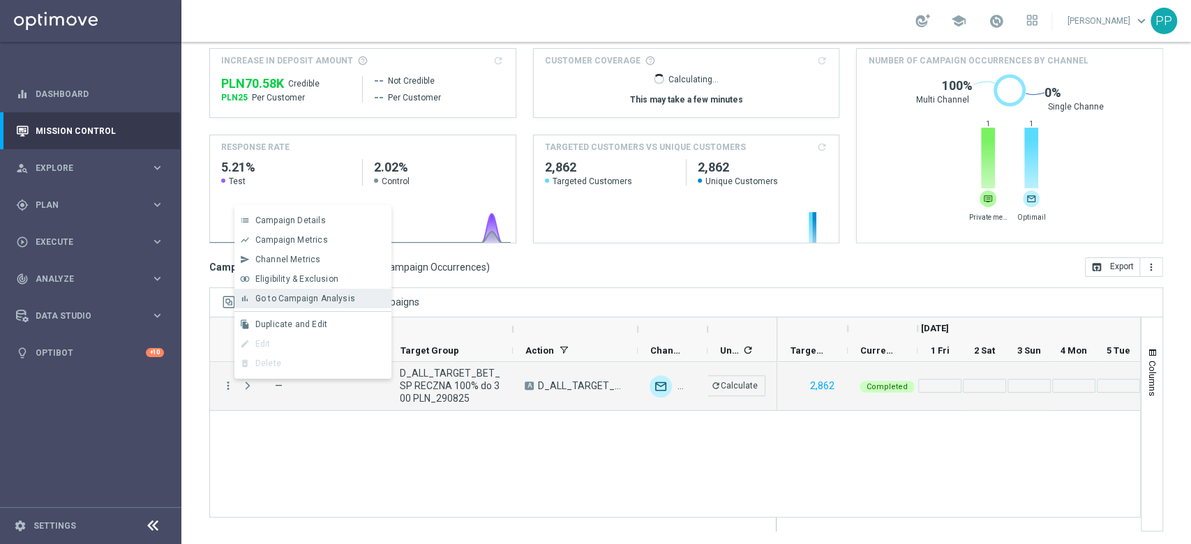
click at [306, 307] on div "bar_chart Go to Campaign Analysis" at bounding box center [312, 299] width 157 height 20
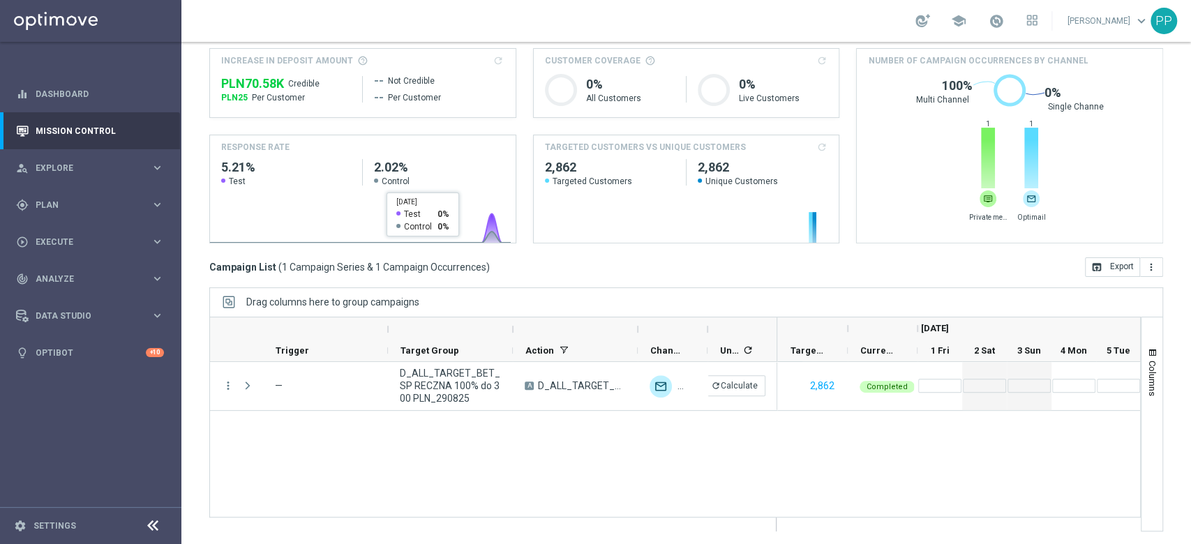
scroll to position [0, 0]
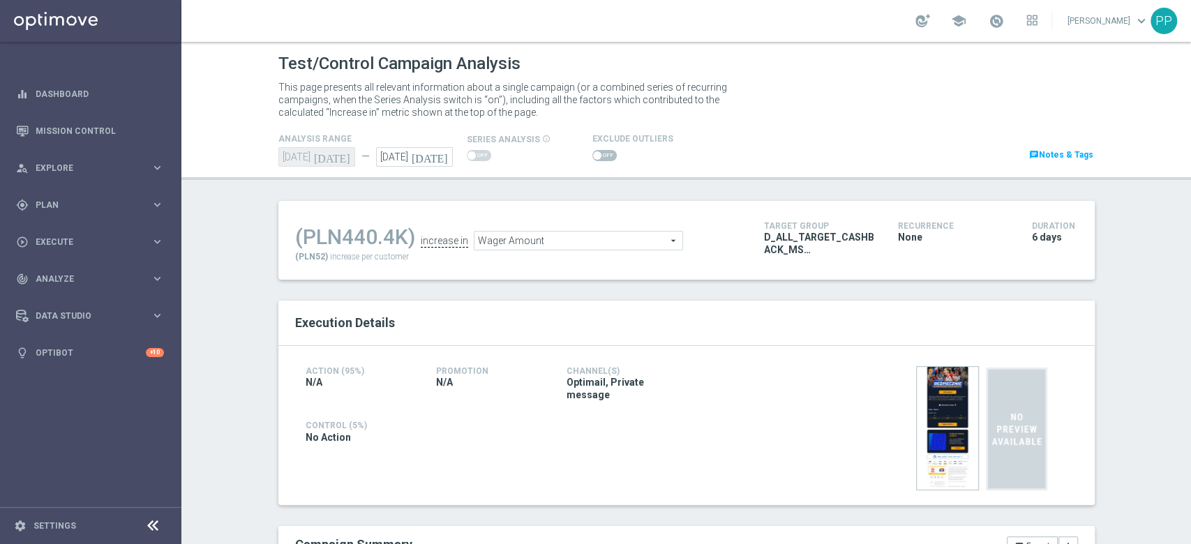
click at [253, 278] on div "Test/Control Campaign Analysis This page presents all relevant information abou…" at bounding box center [685, 293] width 1009 height 502
click at [593, 155] on span at bounding box center [597, 155] width 8 height 8
click at [592, 155] on input "checkbox" at bounding box center [604, 155] width 24 height 11
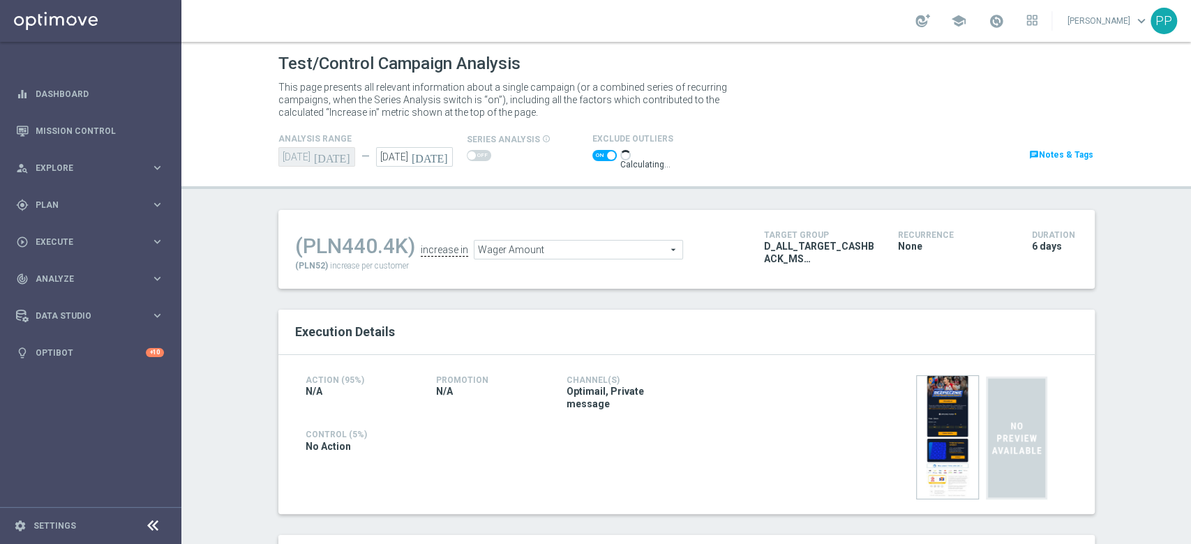
click at [592, 156] on span at bounding box center [604, 155] width 24 height 11
click at [592, 156] on input "checkbox" at bounding box center [604, 155] width 24 height 11
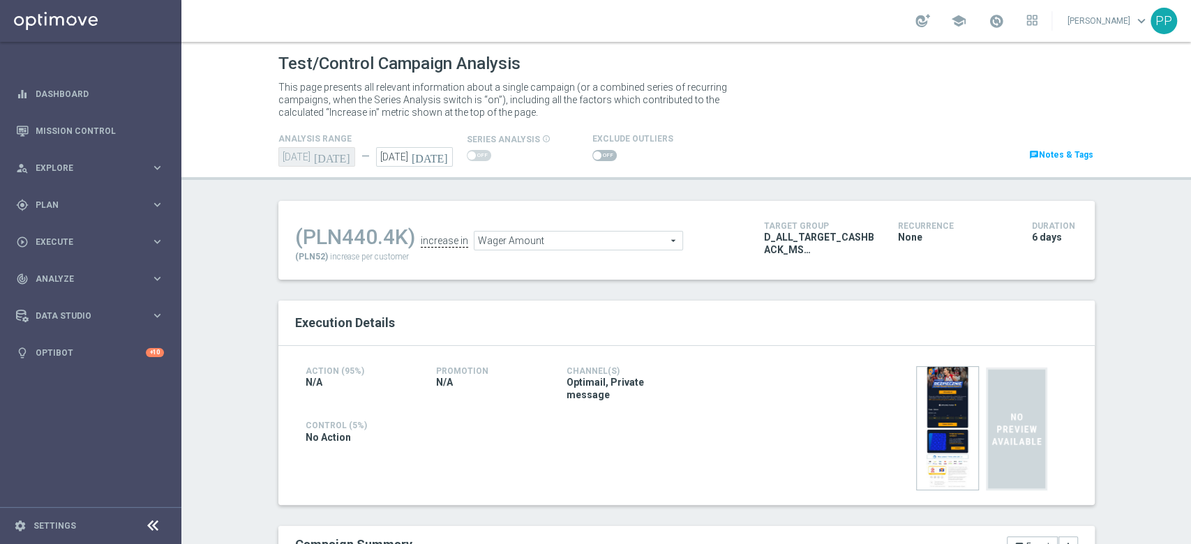
click at [599, 150] on span at bounding box center [604, 155] width 24 height 11
click at [599, 150] on input "checkbox" at bounding box center [604, 155] width 24 height 11
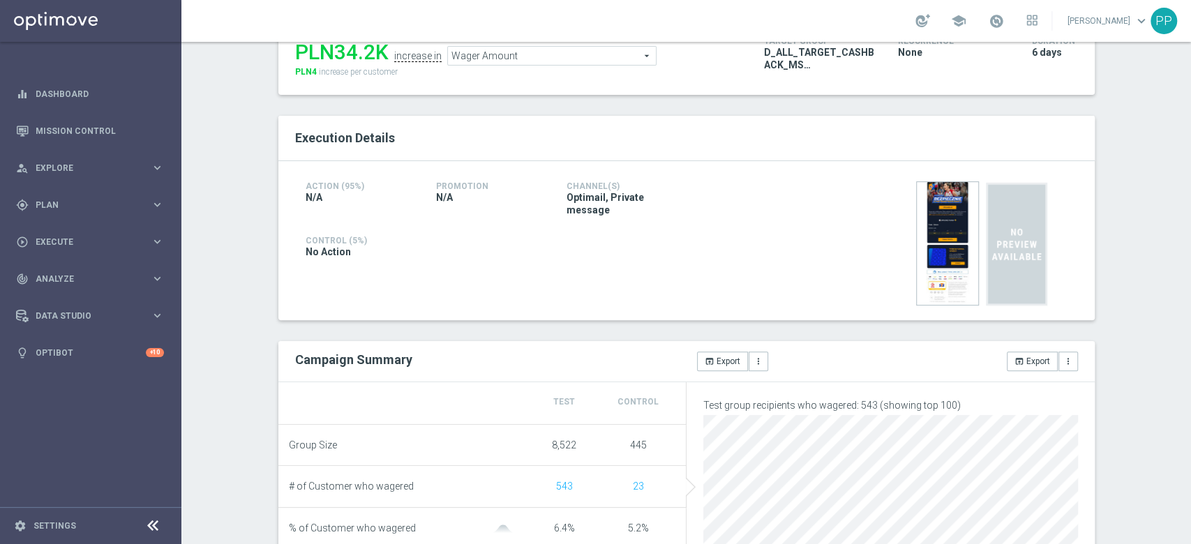
scroll to position [93, 0]
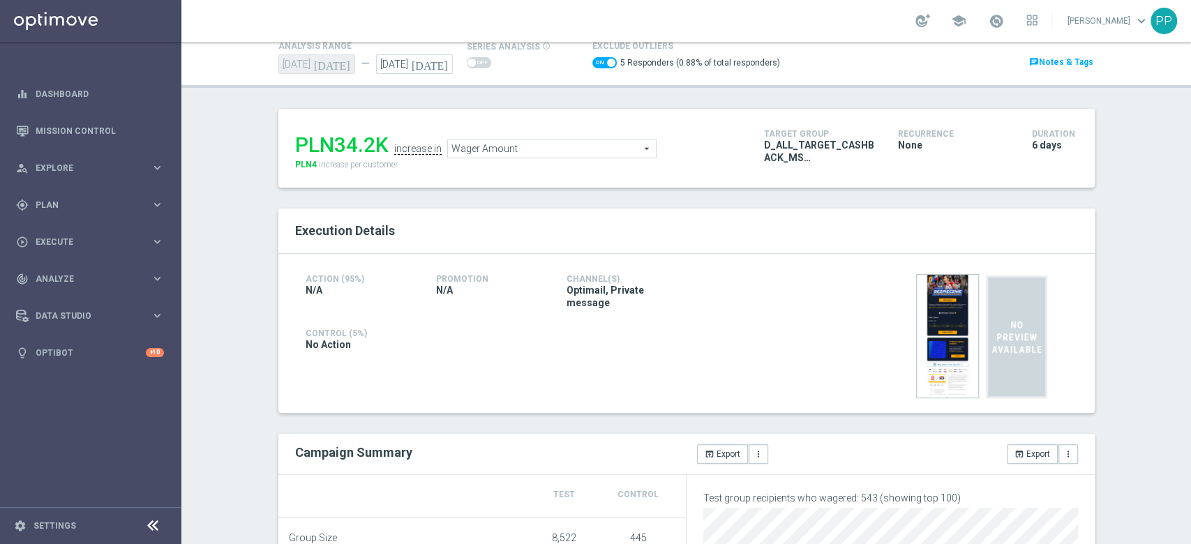
click at [588, 150] on span "Wager Amount" at bounding box center [552, 149] width 208 height 18
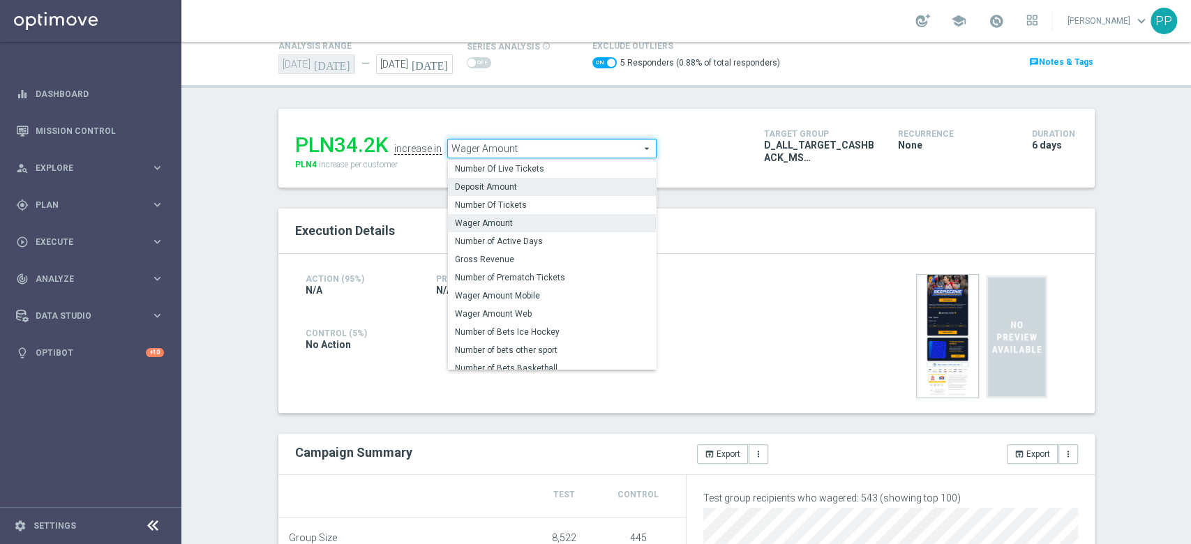
click at [568, 179] on label "Deposit Amount" at bounding box center [552, 187] width 208 height 18
checkbox input "false"
type input "Deposit Amount"
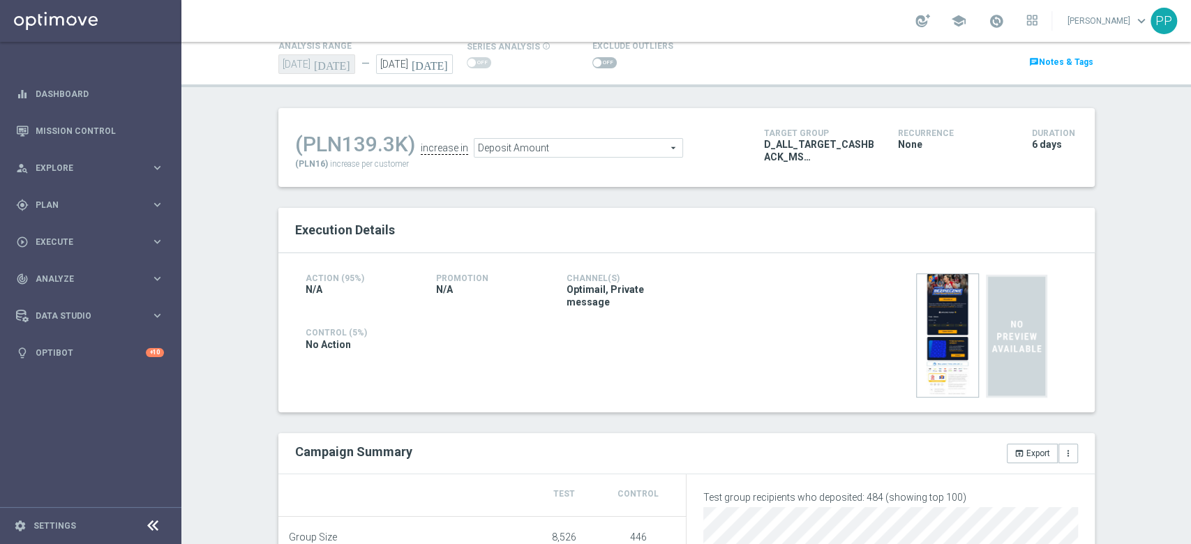
click at [237, 300] on div "Test/Control Campaign Analysis This page presents all relevant information abou…" at bounding box center [685, 293] width 1009 height 502
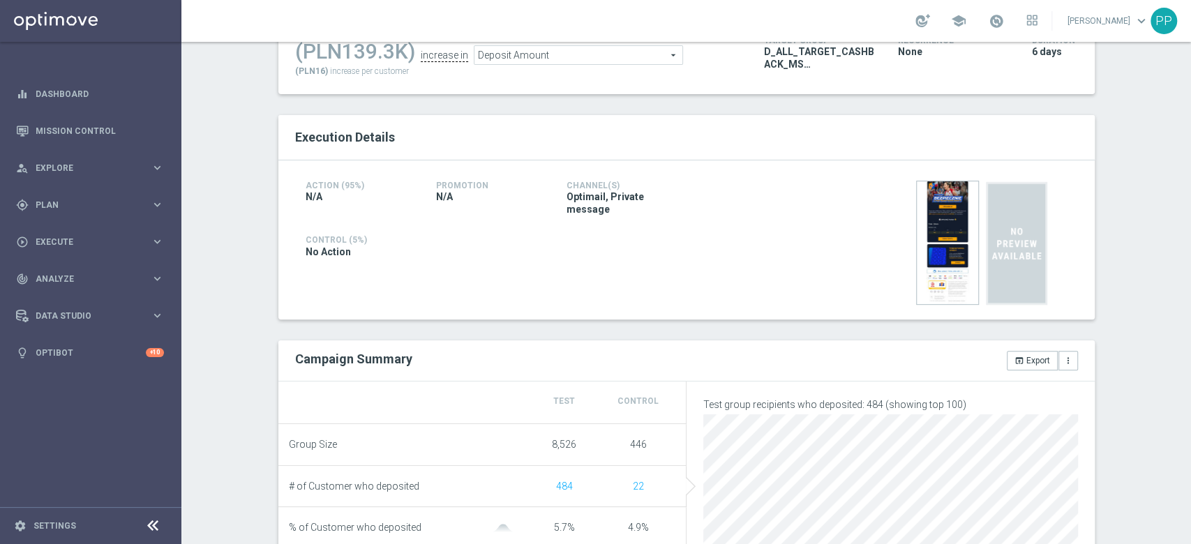
click at [220, 183] on div "Test/Control Campaign Analysis This page presents all relevant information abou…" at bounding box center [685, 293] width 1009 height 502
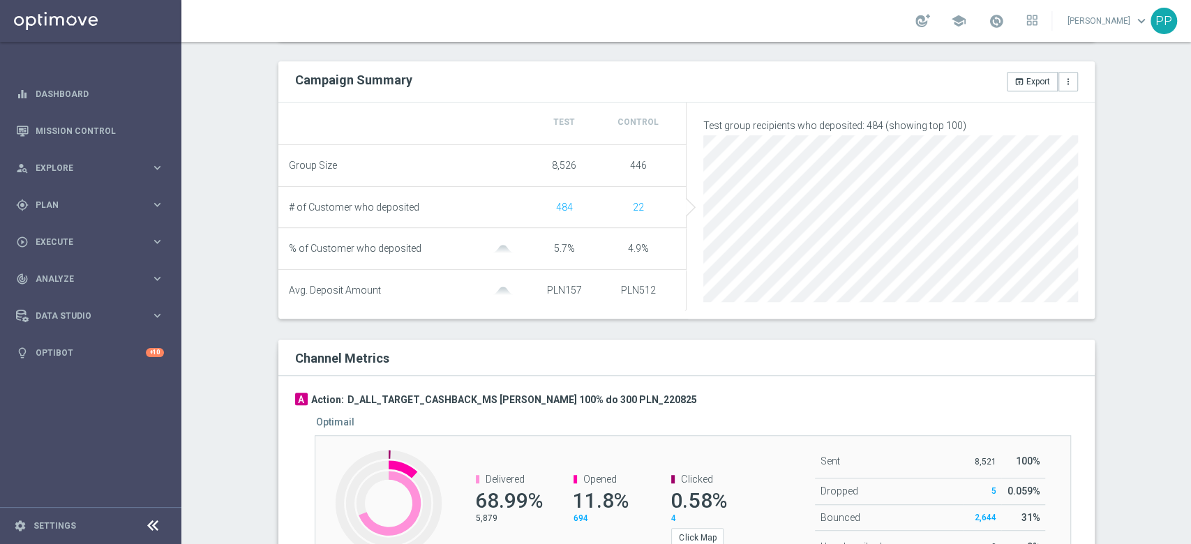
scroll to position [0, 0]
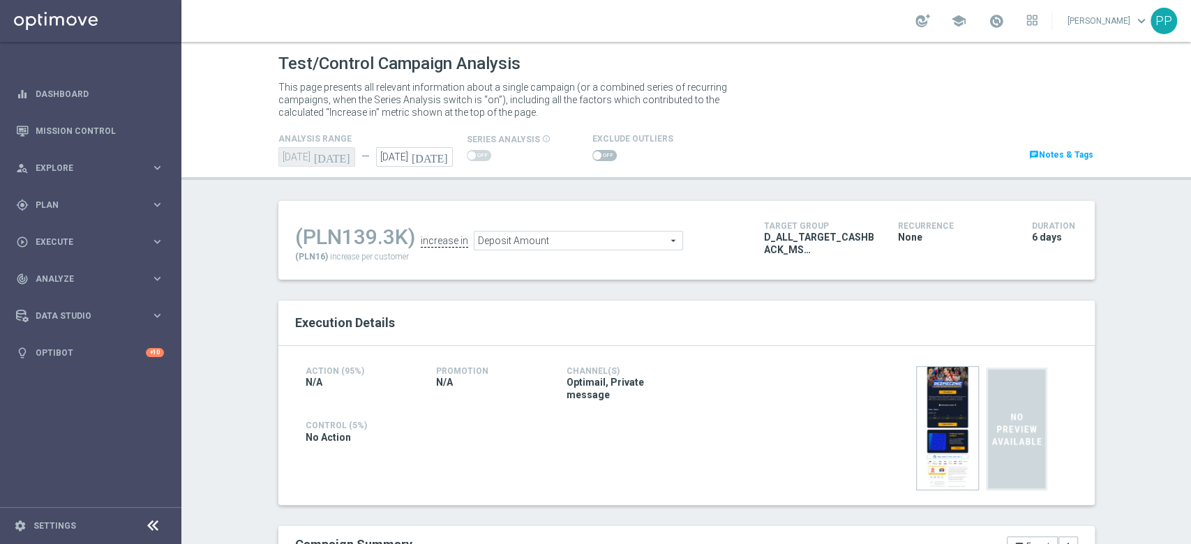
click at [598, 153] on span at bounding box center [604, 155] width 24 height 11
click at [598, 153] on input "checkbox" at bounding box center [604, 155] width 24 height 11
checkbox input "true"
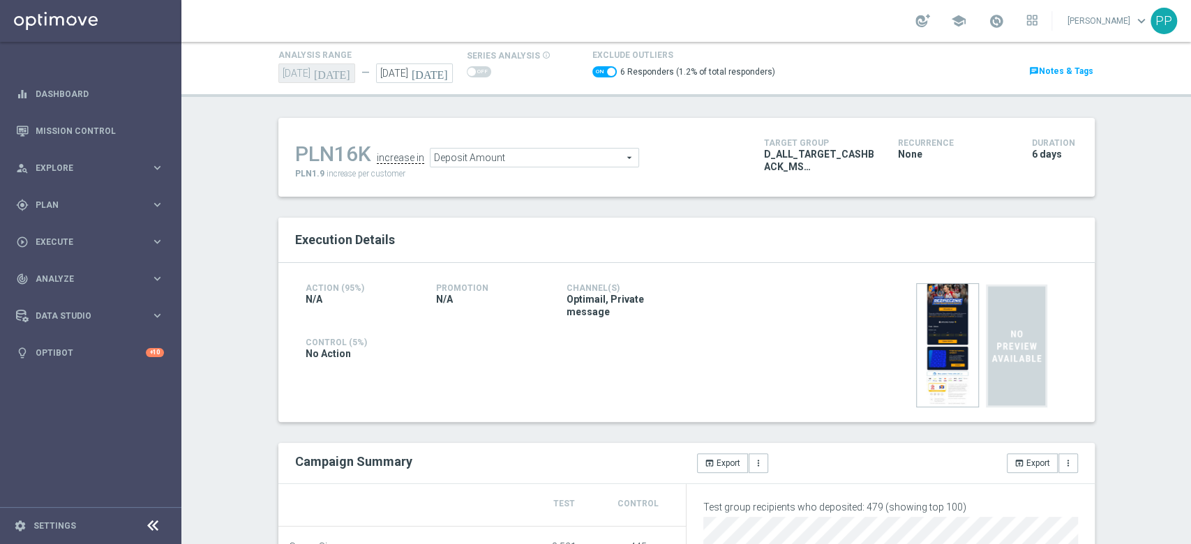
scroll to position [279, 0]
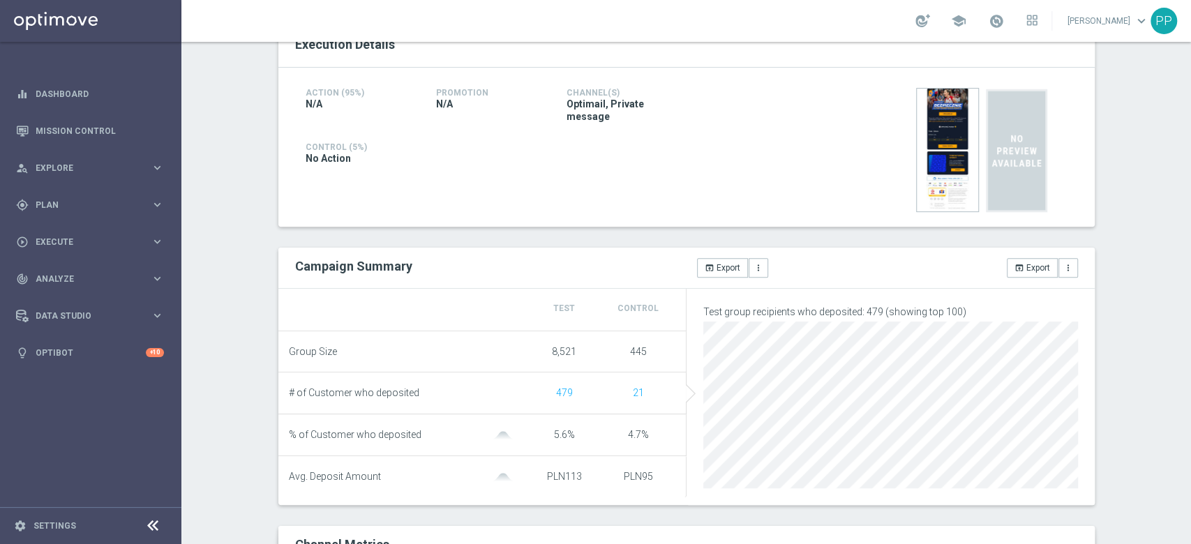
click at [248, 216] on div "Test/Control Campaign Analysis This page presents all relevant information abou…" at bounding box center [685, 293] width 1009 height 502
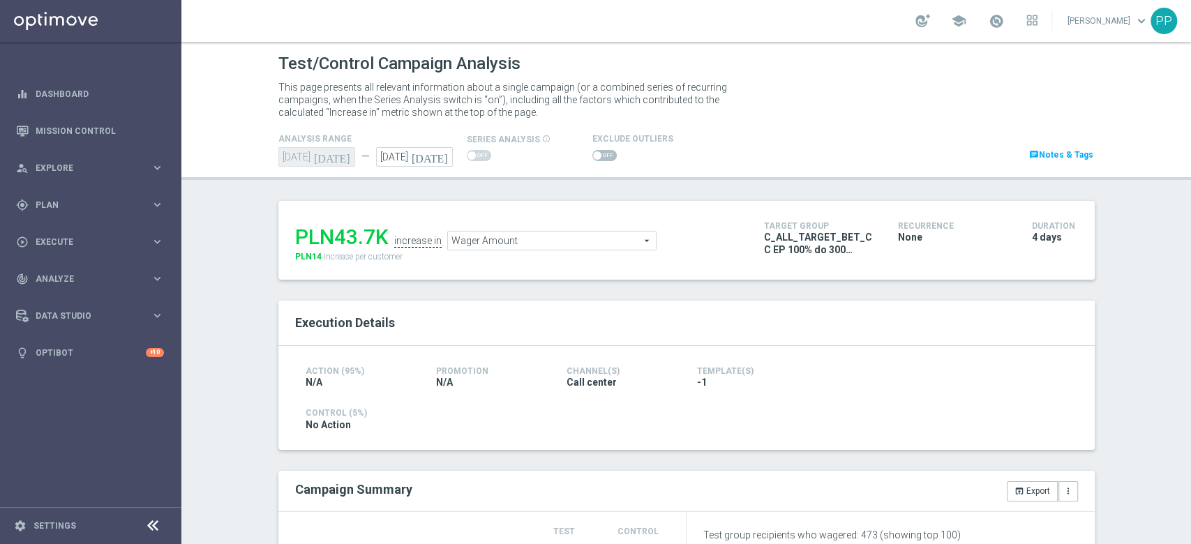
drag, startPoint x: 592, startPoint y: 155, endPoint x: 616, endPoint y: 228, distance: 77.2
click at [592, 155] on span at bounding box center [604, 155] width 24 height 11
click at [592, 155] on input "checkbox" at bounding box center [604, 155] width 24 height 11
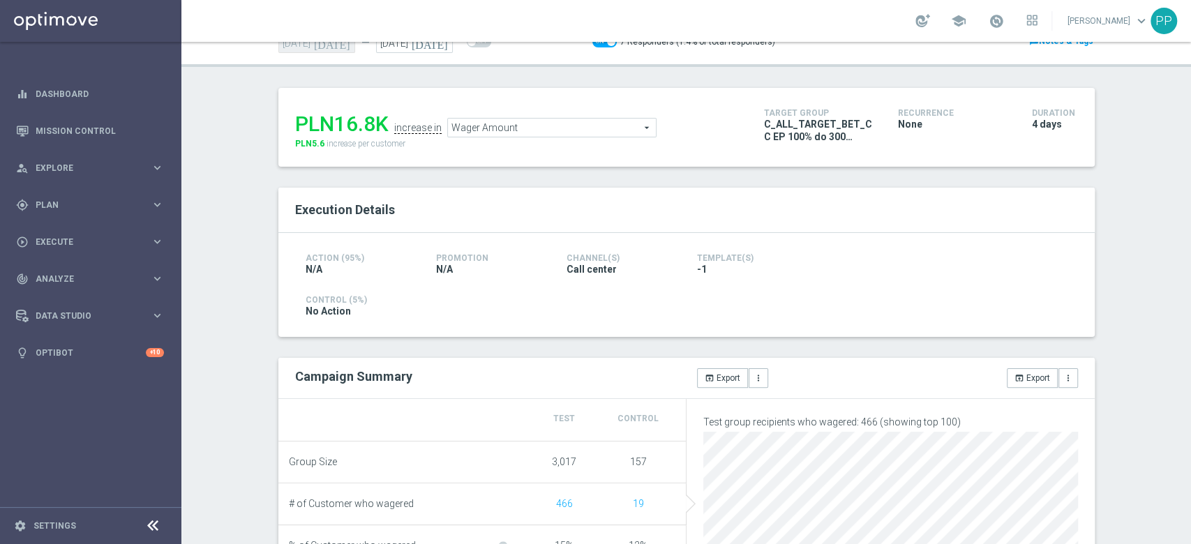
scroll to position [84, 0]
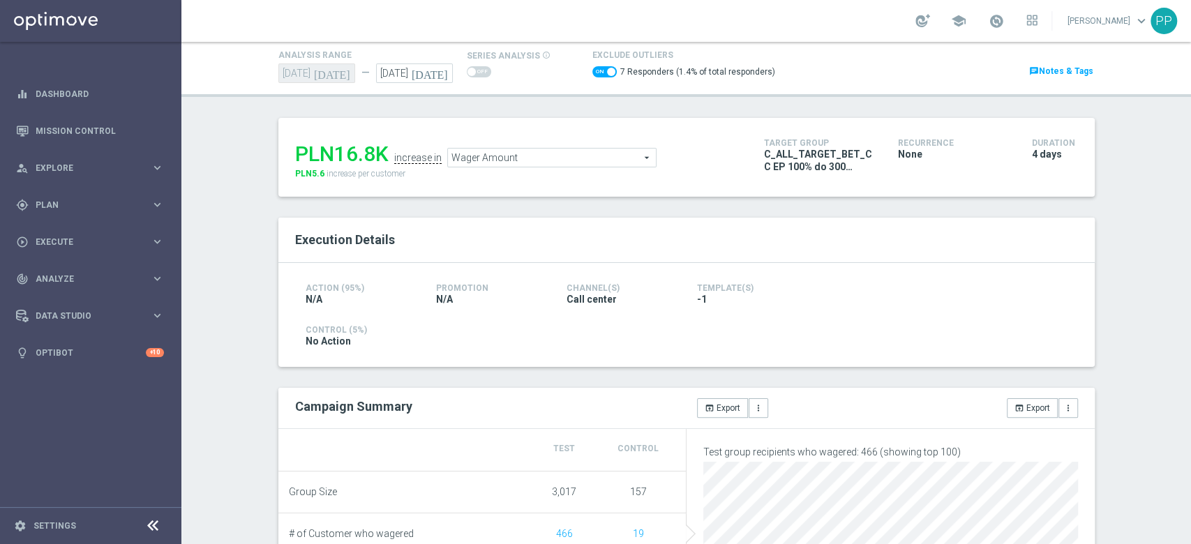
click at [497, 165] on span "Wager Amount" at bounding box center [552, 158] width 208 height 18
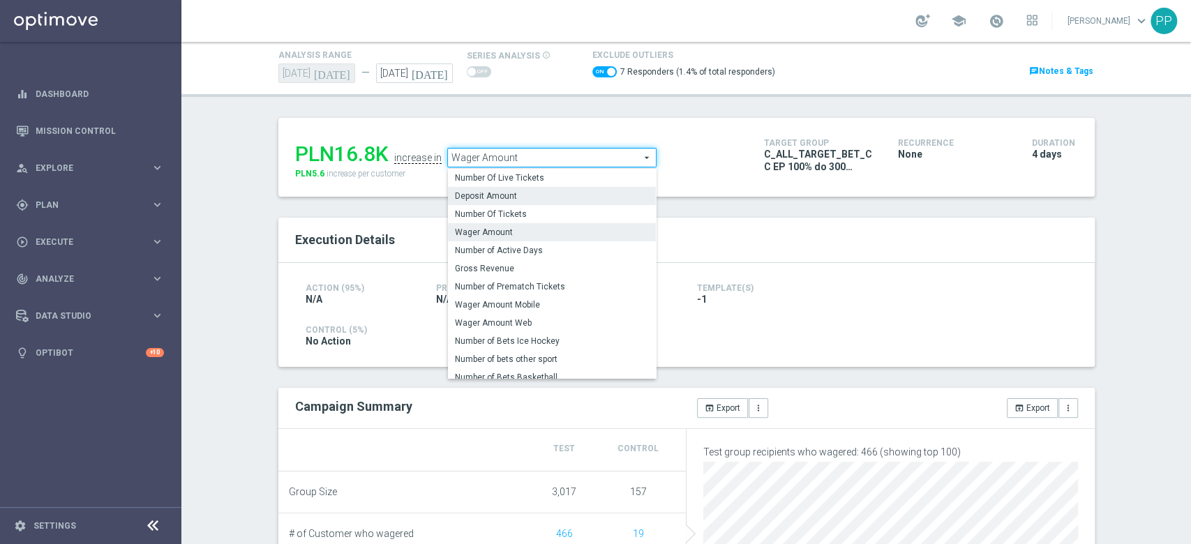
click at [502, 200] on span "Deposit Amount" at bounding box center [552, 195] width 194 height 11
checkbox input "false"
type input "Deposit Amount"
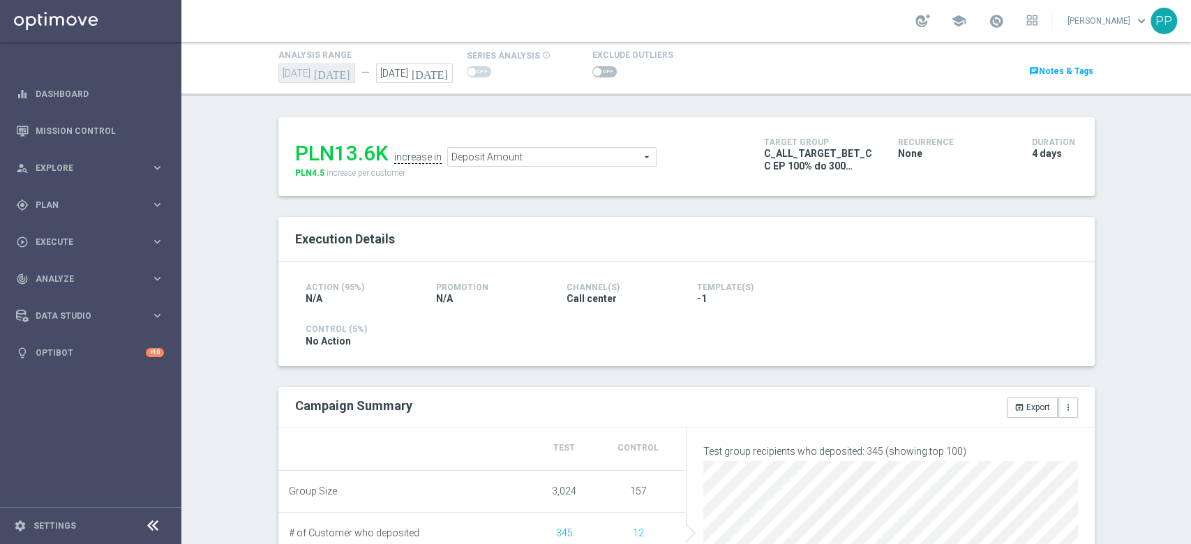
click at [601, 70] on span at bounding box center [604, 71] width 24 height 11
click at [601, 70] on input "checkbox" at bounding box center [604, 71] width 24 height 11
checkbox input "true"
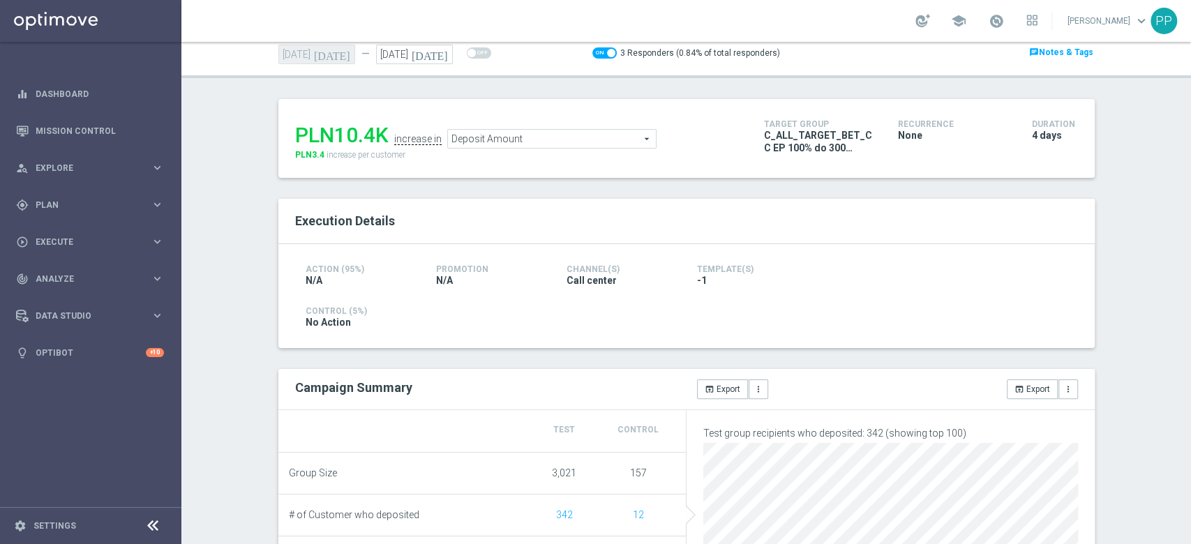
scroll to position [76, 0]
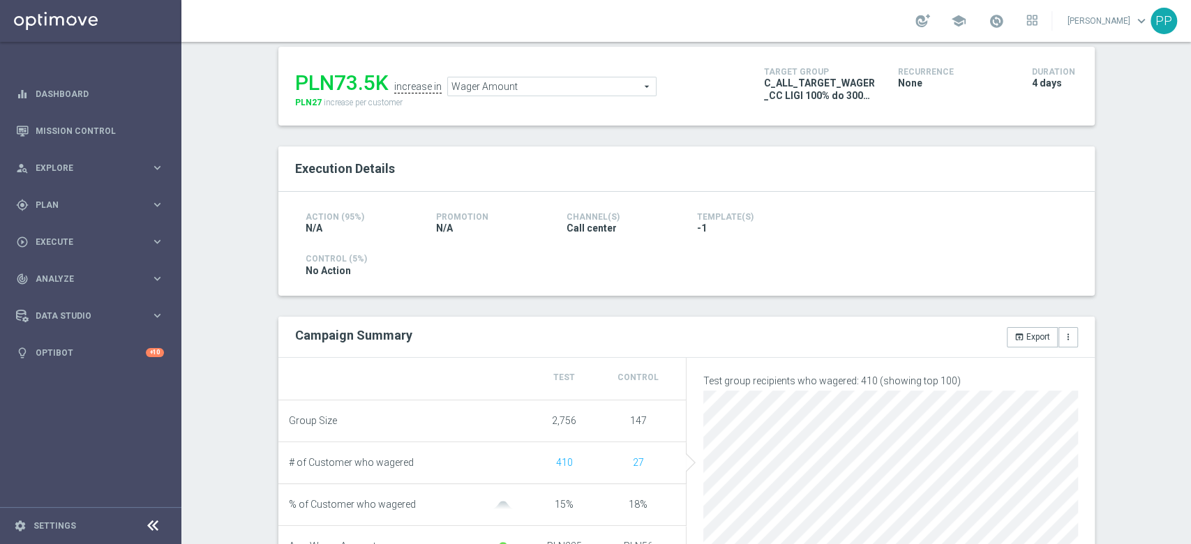
scroll to position [283, 0]
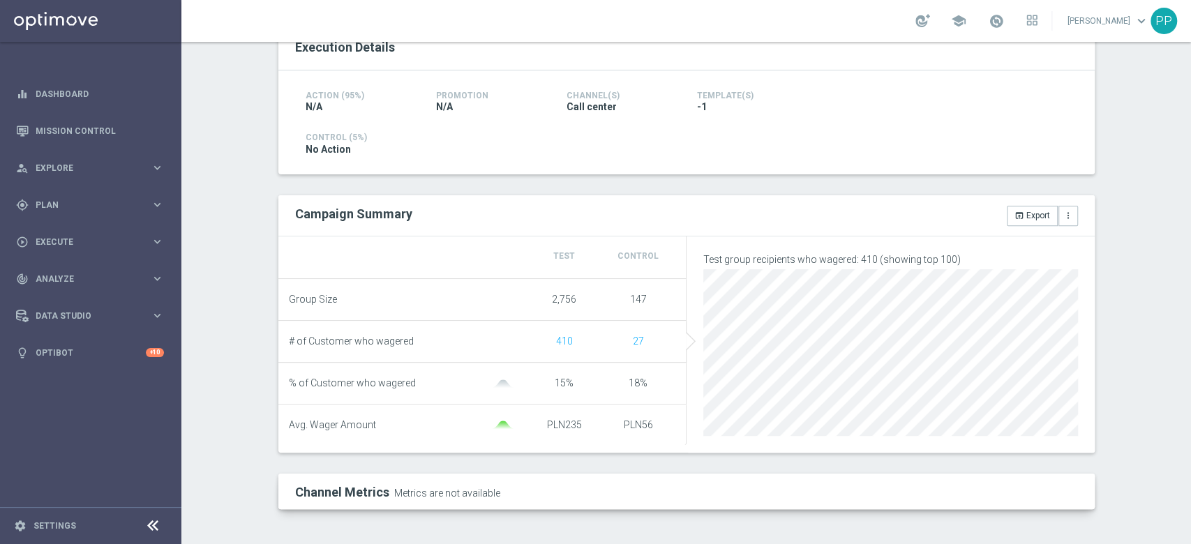
click at [235, 241] on div "Test/Control Campaign Analysis This page presents all relevant information abou…" at bounding box center [685, 293] width 1009 height 502
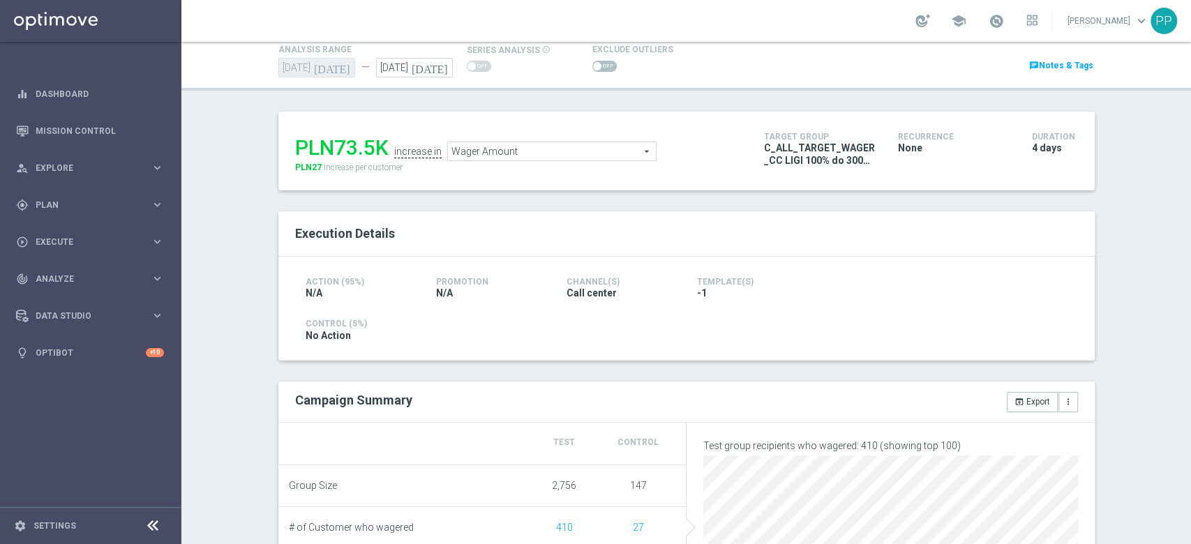
scroll to position [0, 0]
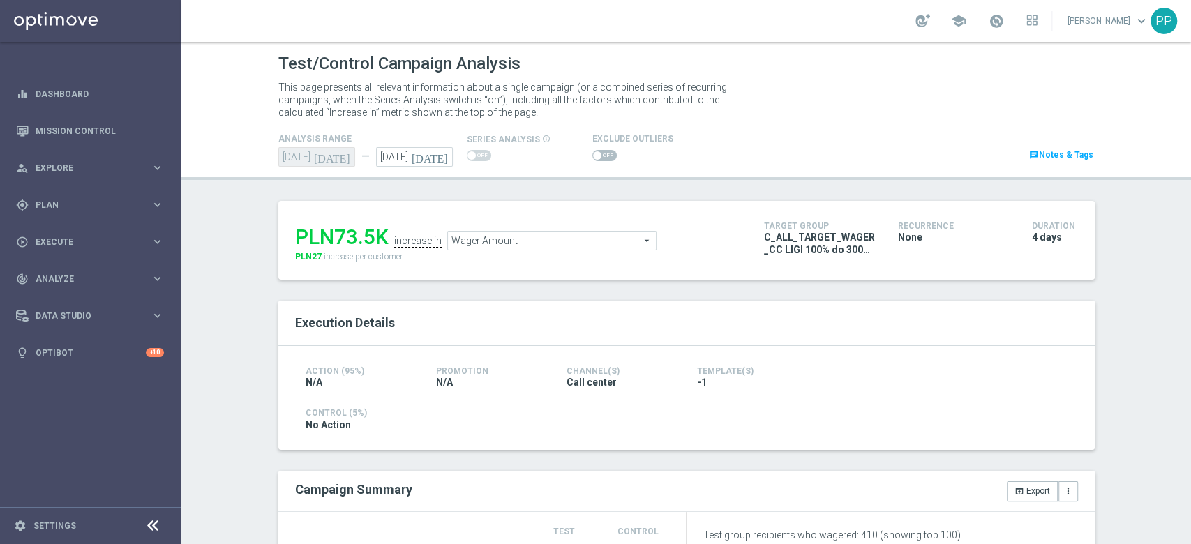
click at [592, 158] on span at bounding box center [604, 155] width 24 height 11
click at [592, 158] on input "checkbox" at bounding box center [604, 155] width 24 height 11
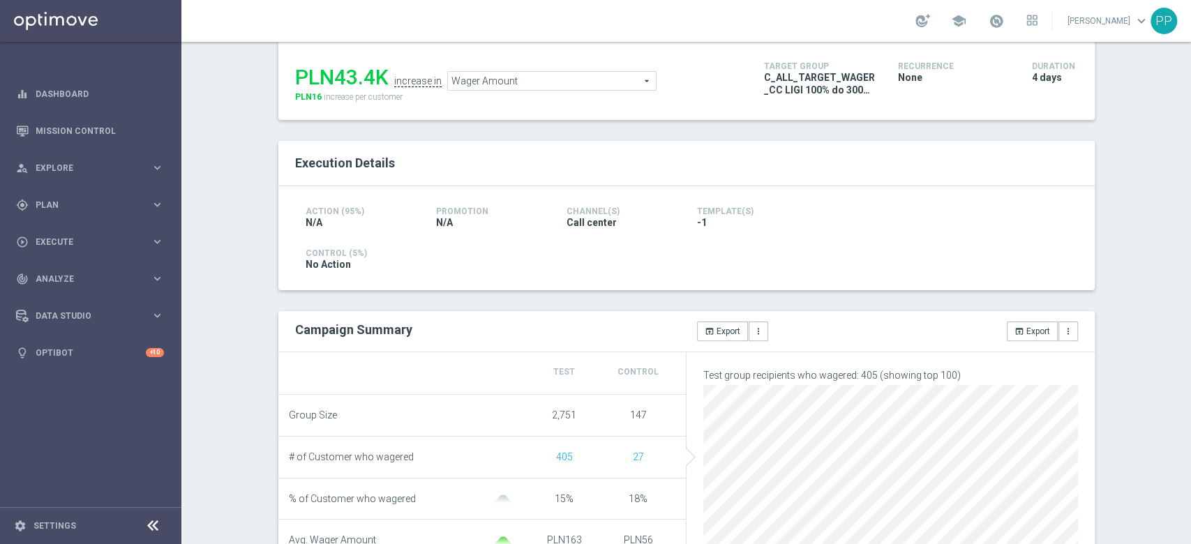
scroll to position [190, 0]
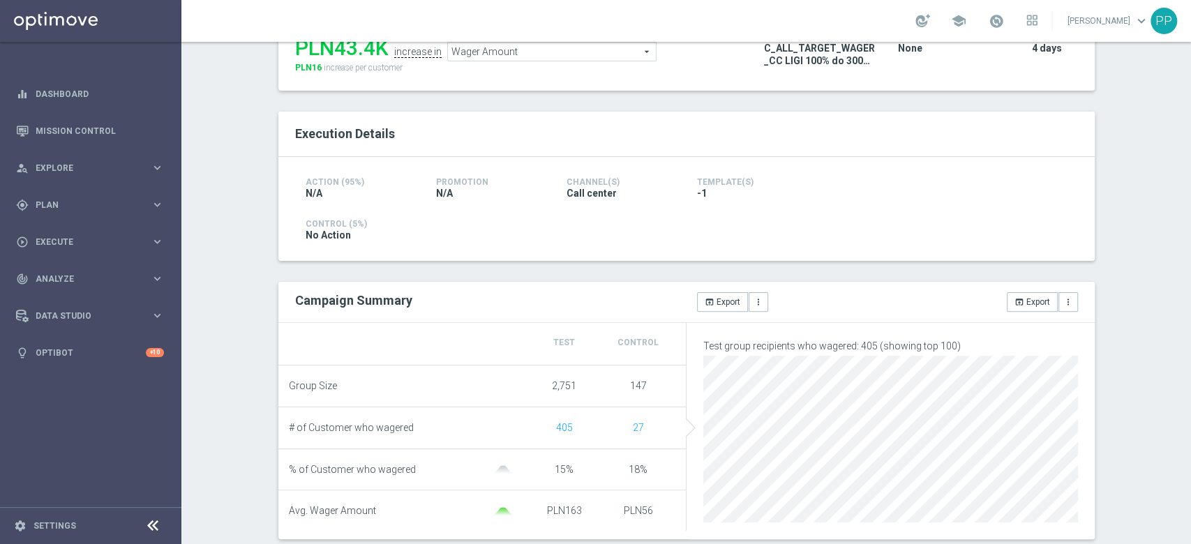
click at [236, 186] on div "Test/Control Campaign Analysis This page presents all relevant information abou…" at bounding box center [685, 293] width 1009 height 502
click at [248, 317] on div "Test/Control Campaign Analysis This page presents all relevant information abou…" at bounding box center [685, 293] width 1009 height 502
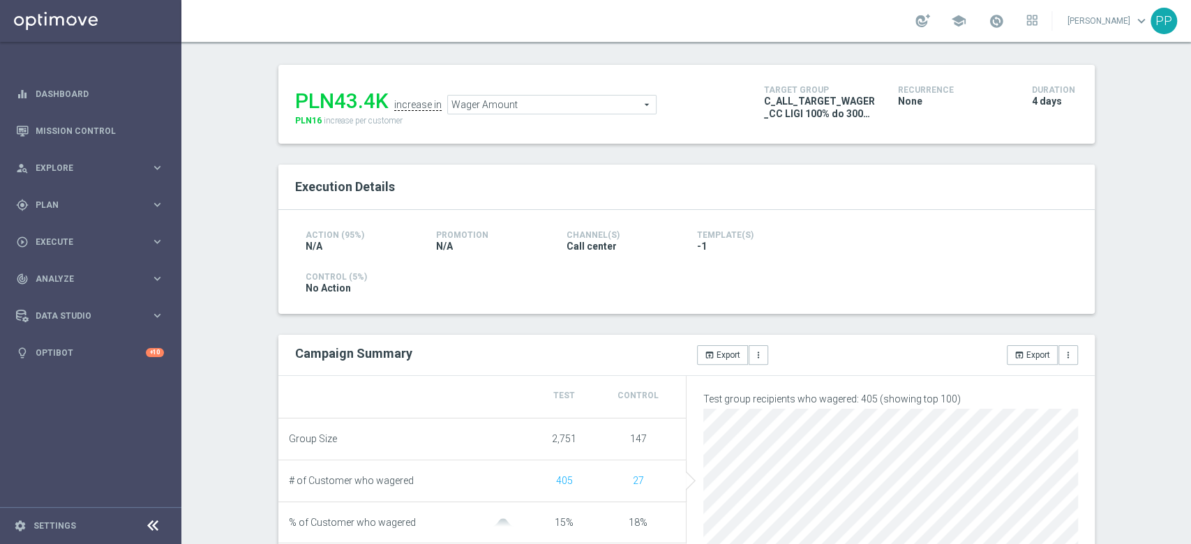
scroll to position [3, 0]
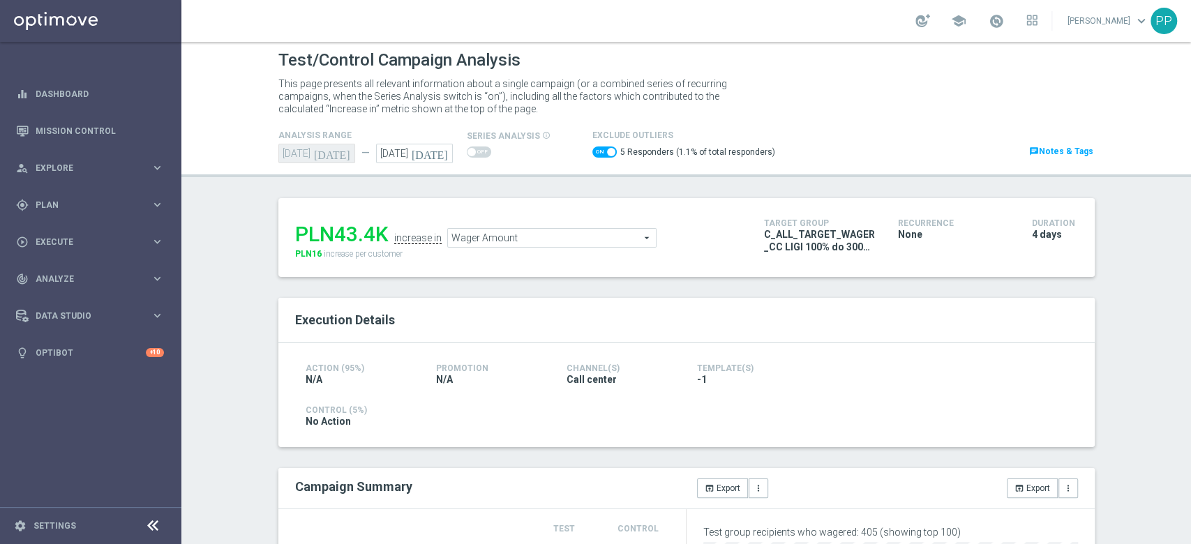
click at [522, 240] on span "Wager Amount" at bounding box center [552, 238] width 208 height 18
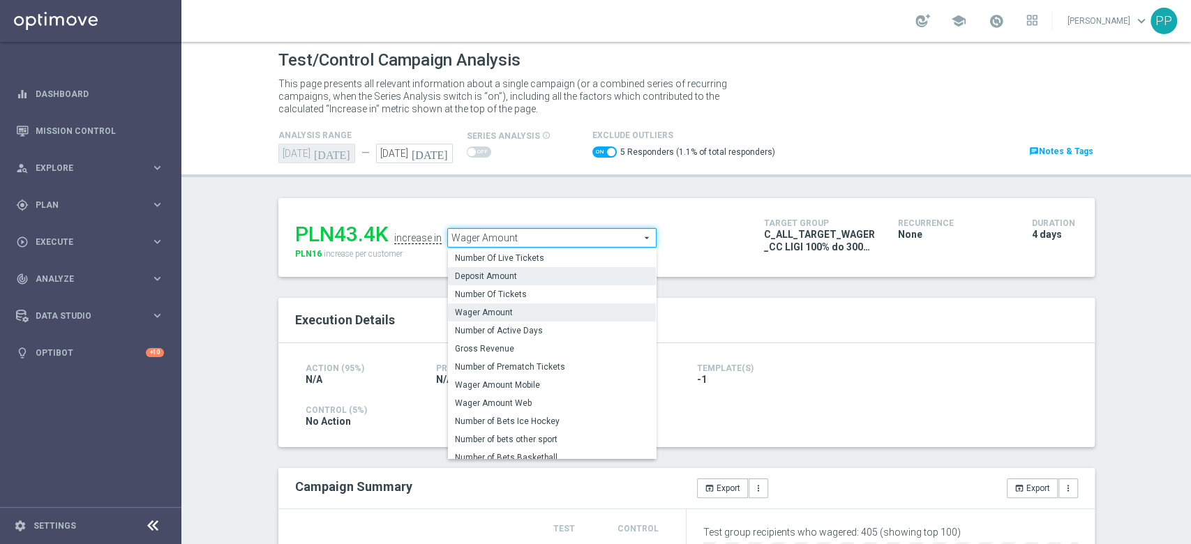
click at [508, 275] on span "Deposit Amount" at bounding box center [552, 276] width 194 height 11
checkbox input "false"
type input "Deposit Amount"
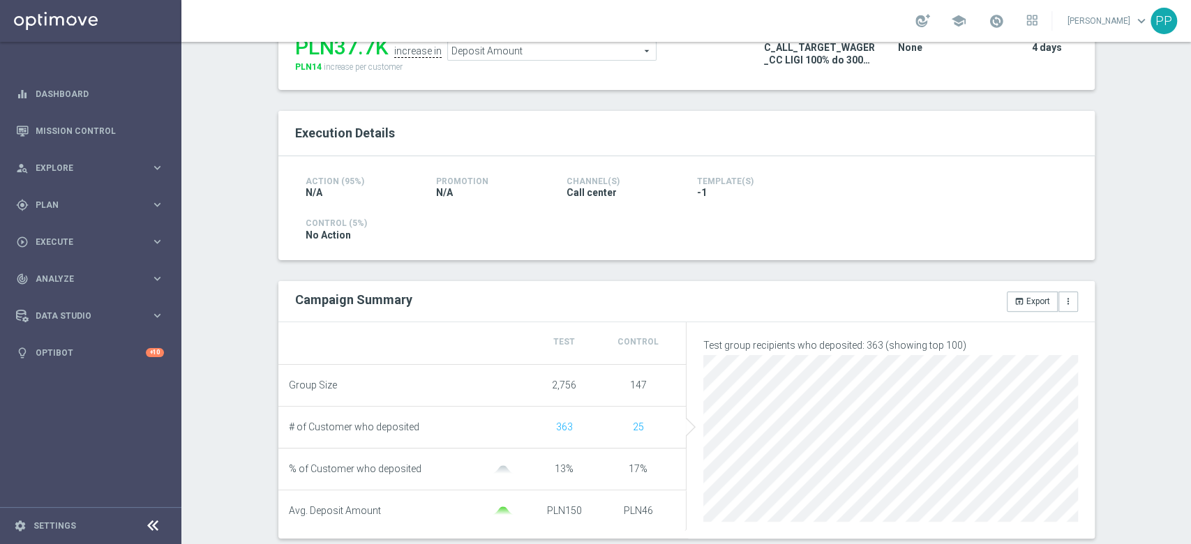
scroll to position [3, 0]
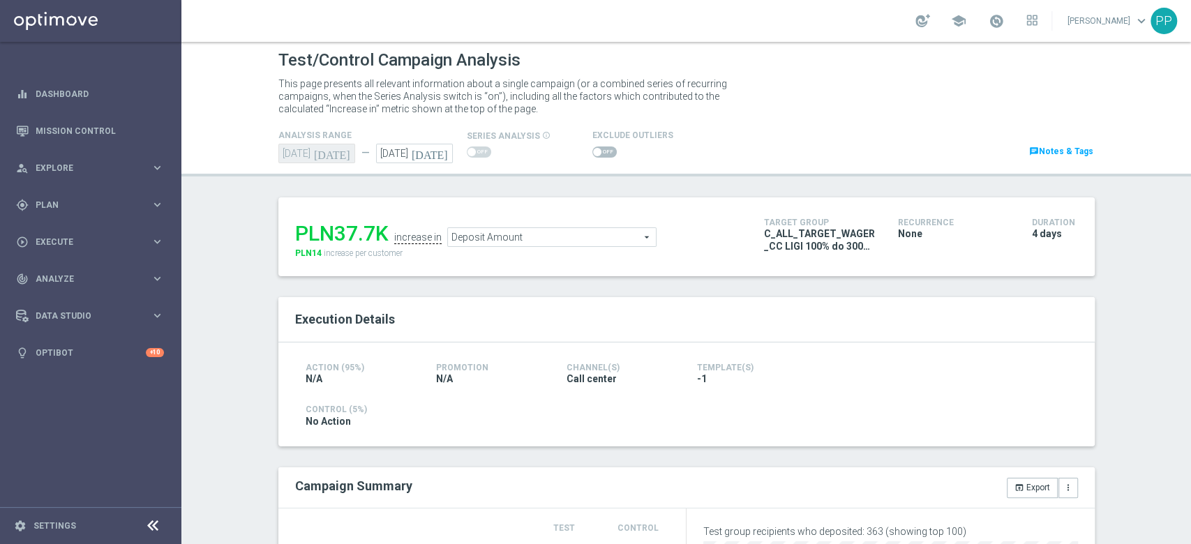
drag, startPoint x: 596, startPoint y: 152, endPoint x: 597, endPoint y: 212, distance: 60.0
click at [596, 152] on span at bounding box center [604, 151] width 24 height 11
click at [596, 152] on input "checkbox" at bounding box center [604, 151] width 24 height 11
checkbox input "true"
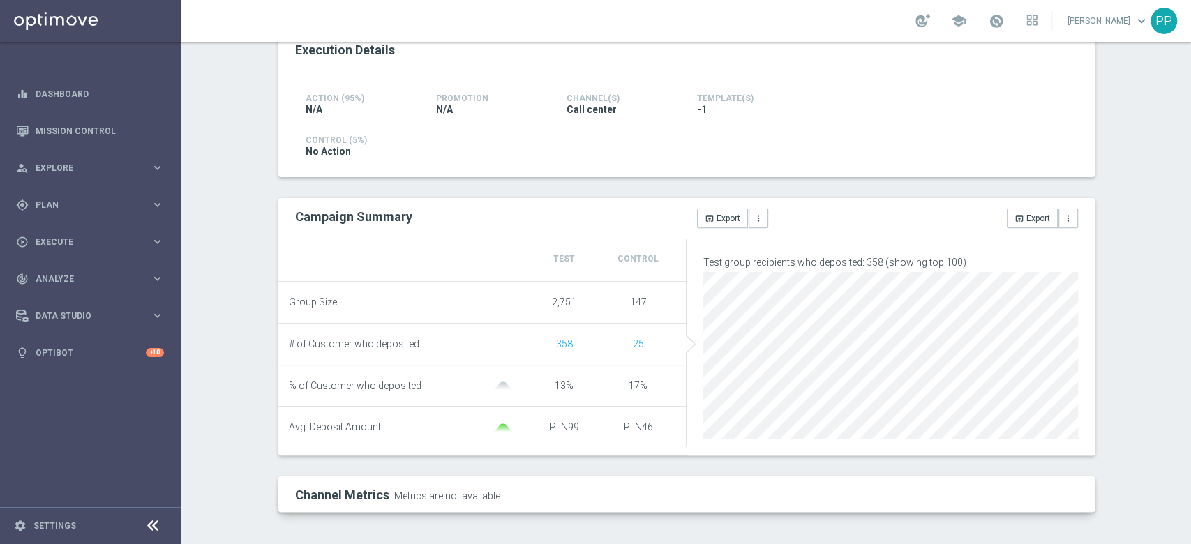
scroll to position [0, 0]
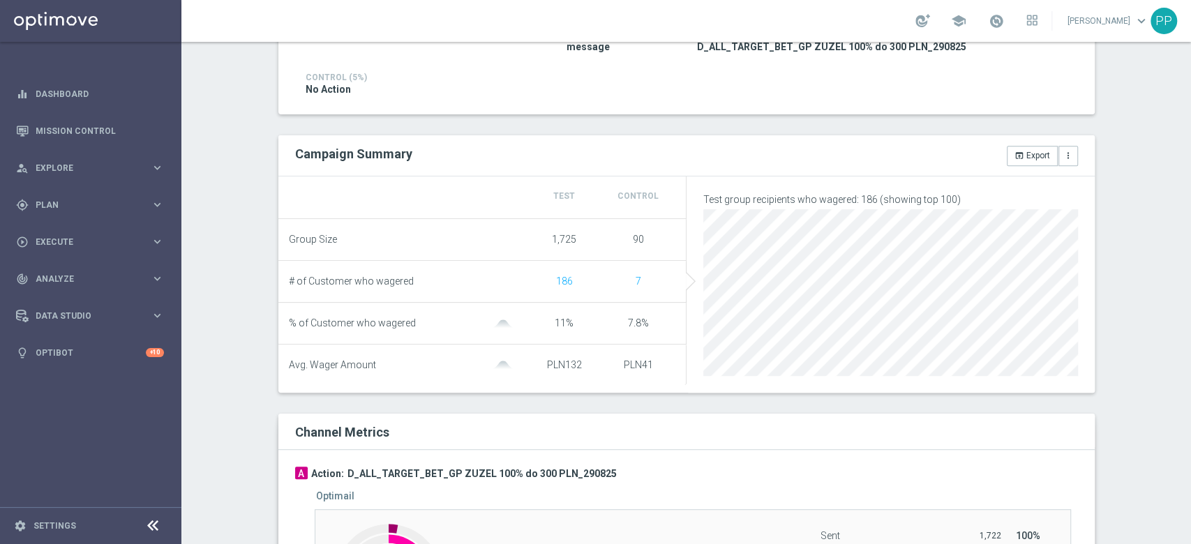
scroll to position [69, 0]
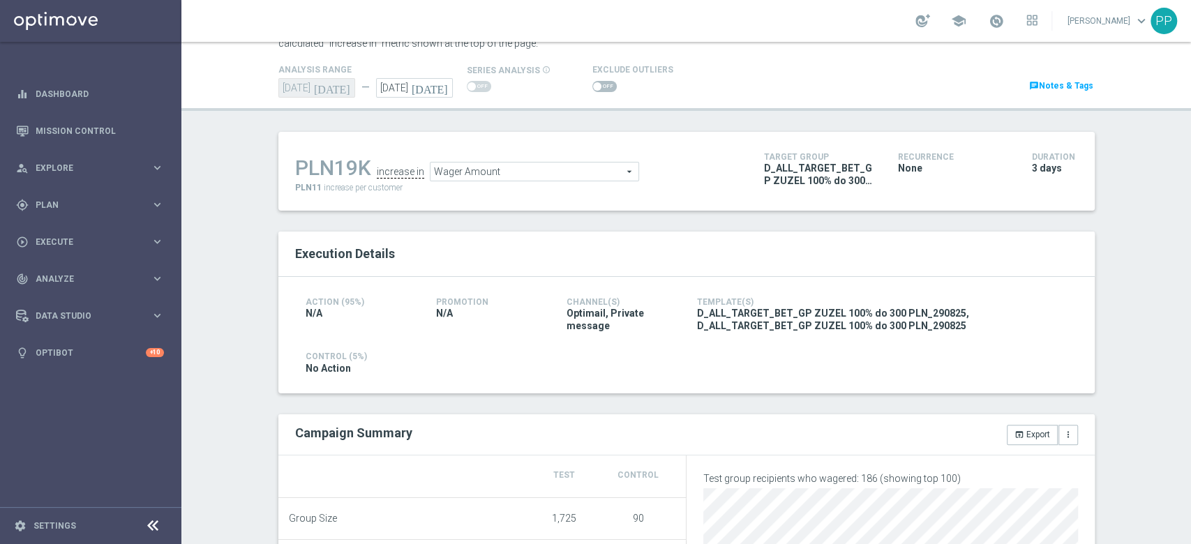
click at [603, 86] on span at bounding box center [604, 86] width 24 height 11
click at [603, 86] on input "checkbox" at bounding box center [604, 86] width 24 height 11
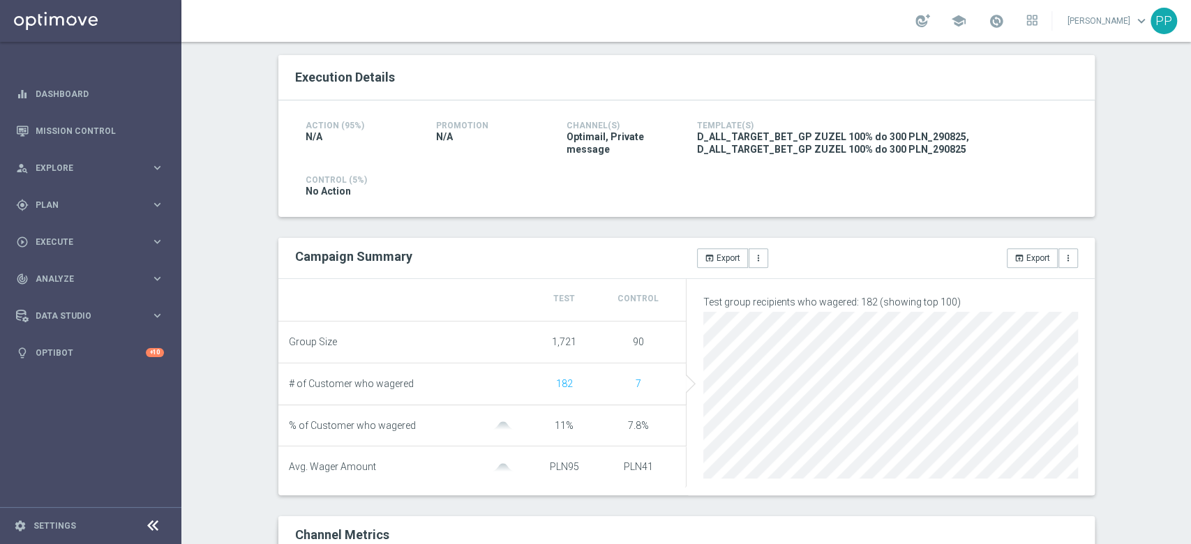
scroll to position [61, 0]
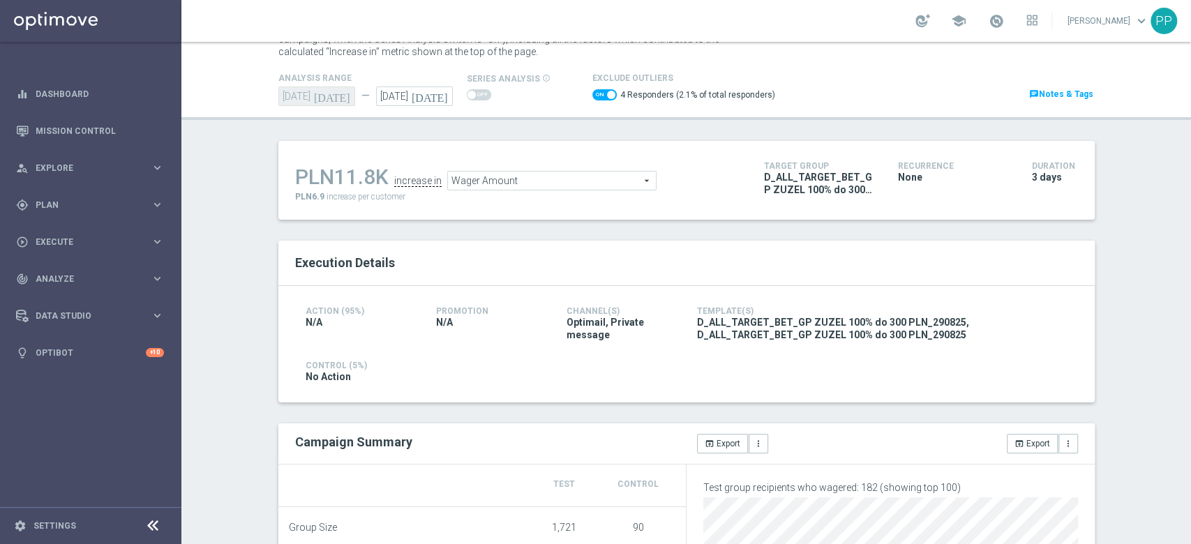
click at [502, 174] on span "Wager Amount" at bounding box center [552, 181] width 208 height 18
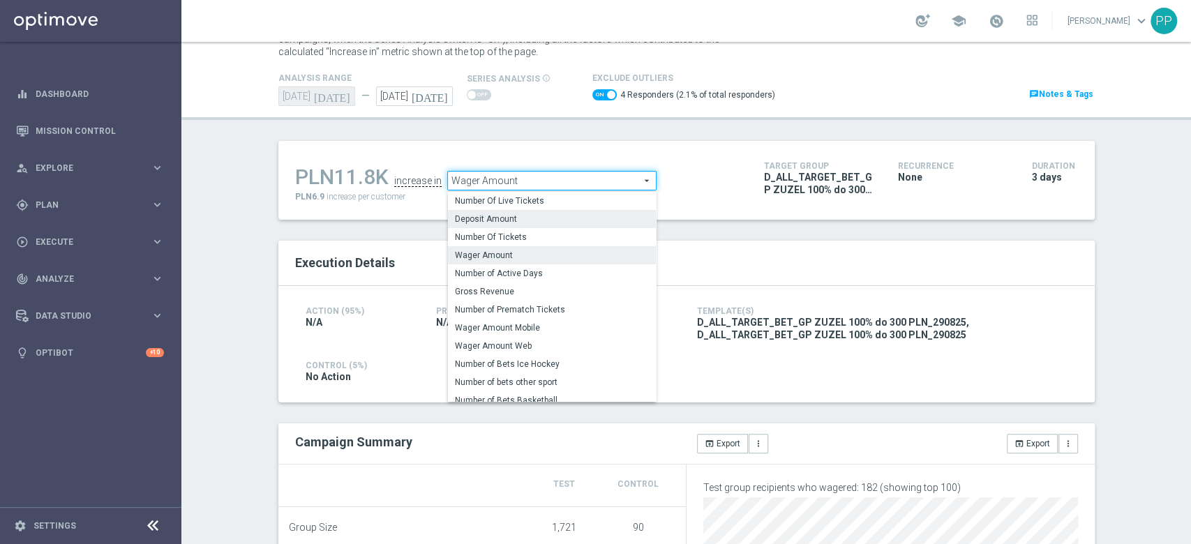
click at [491, 219] on span "Deposit Amount" at bounding box center [552, 218] width 194 height 11
checkbox input "false"
type input "Deposit Amount"
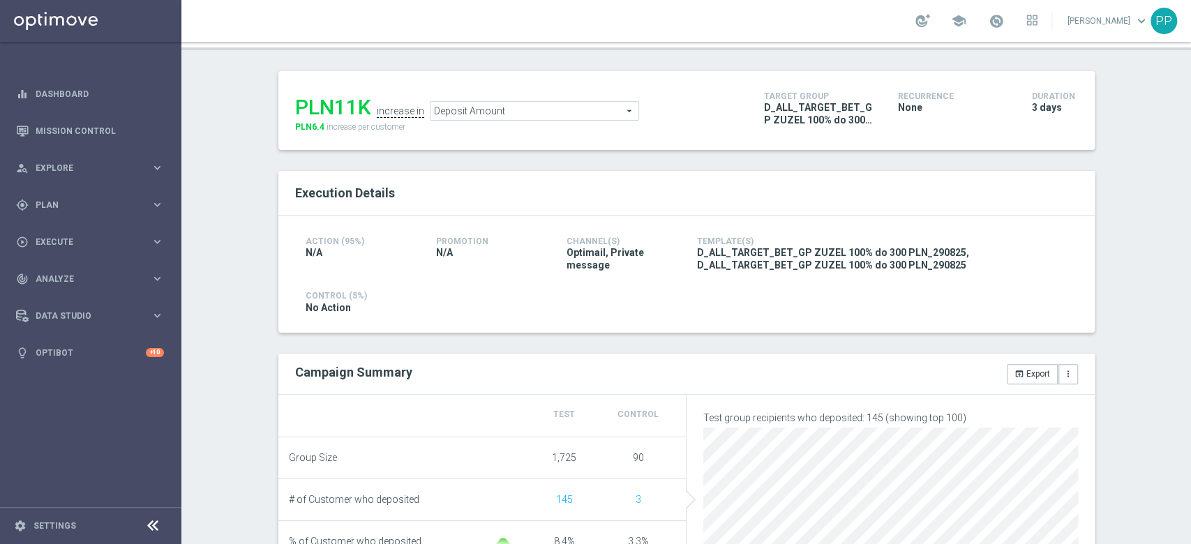
scroll to position [61, 0]
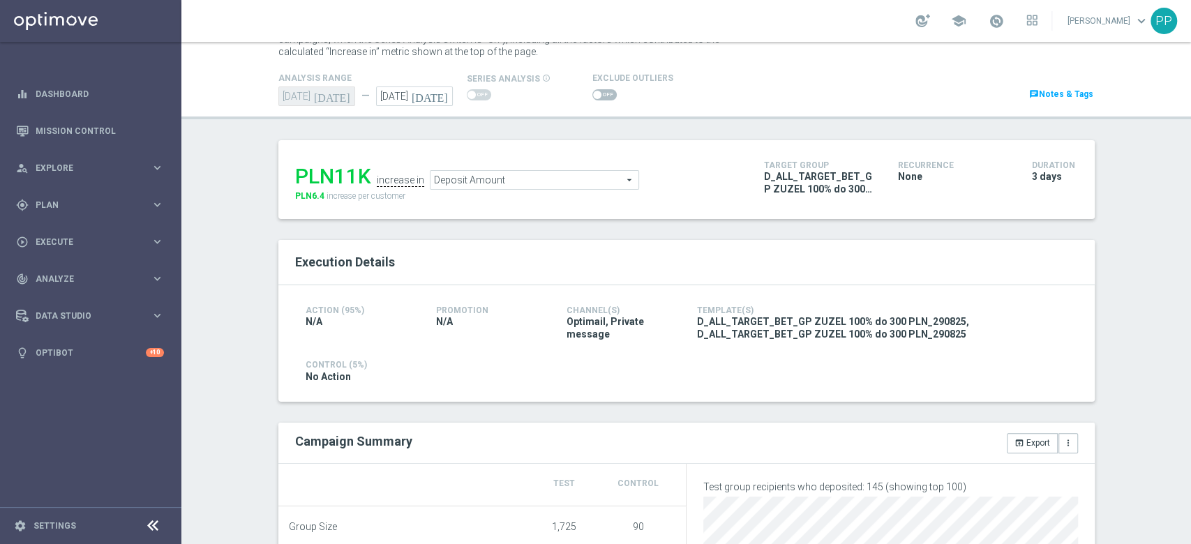
click at [597, 92] on span at bounding box center [604, 94] width 24 height 11
click at [597, 92] on input "checkbox" at bounding box center [604, 94] width 24 height 11
checkbox input "true"
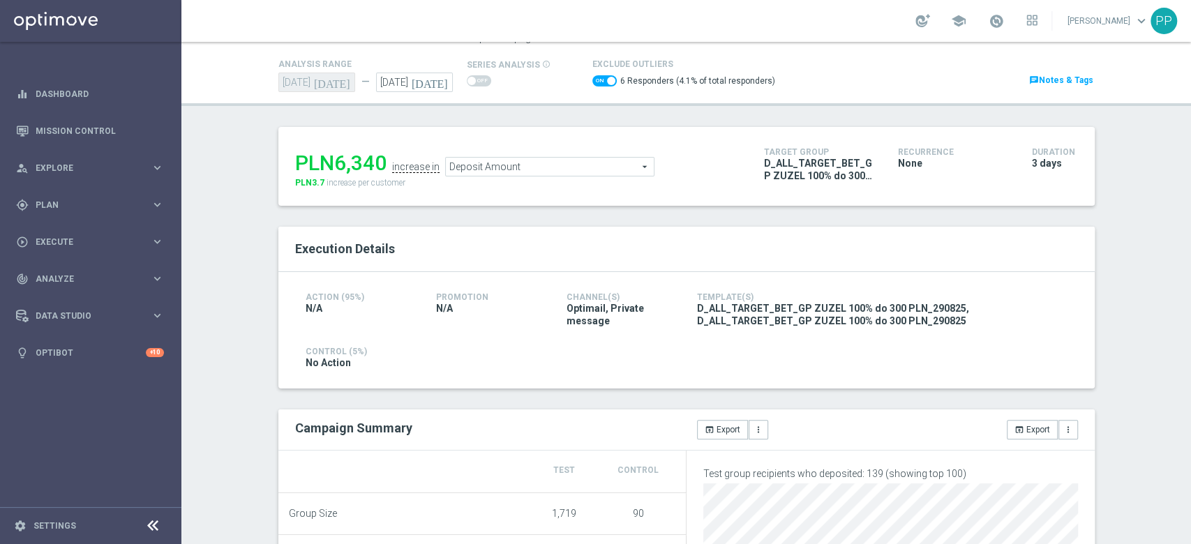
scroll to position [0, 0]
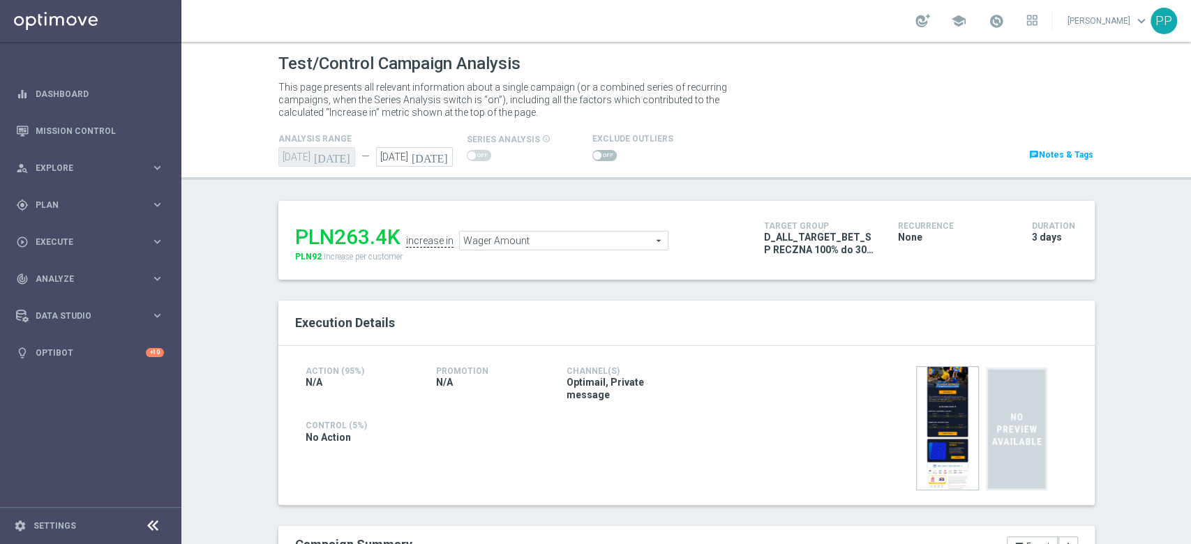
drag, startPoint x: 597, startPoint y: 159, endPoint x: 599, endPoint y: 174, distance: 14.7
click at [597, 159] on span at bounding box center [604, 155] width 24 height 11
click at [597, 159] on input "checkbox" at bounding box center [604, 155] width 24 height 11
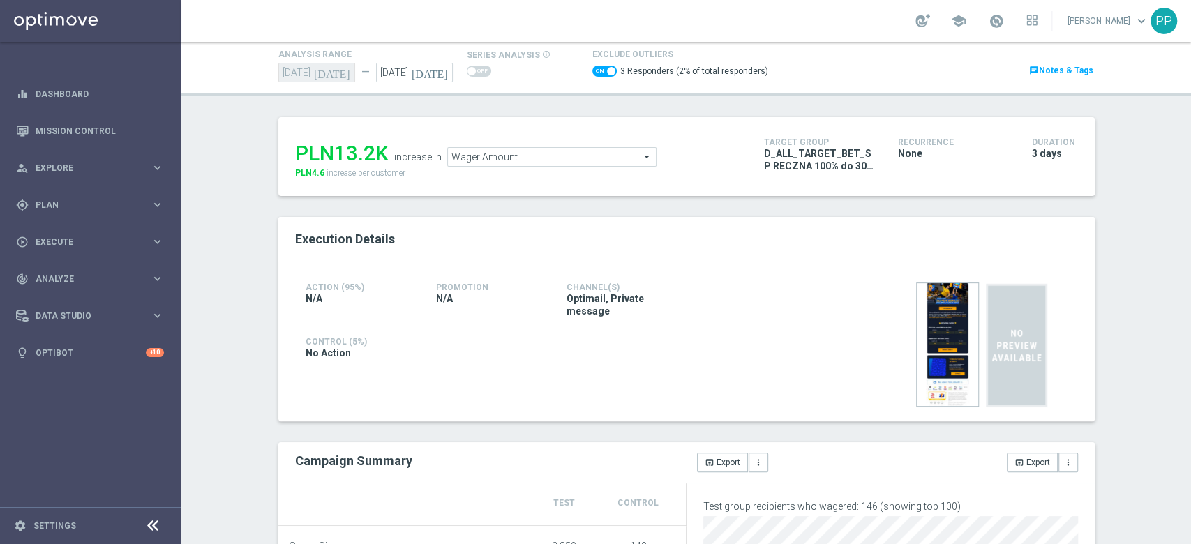
scroll to position [178, 0]
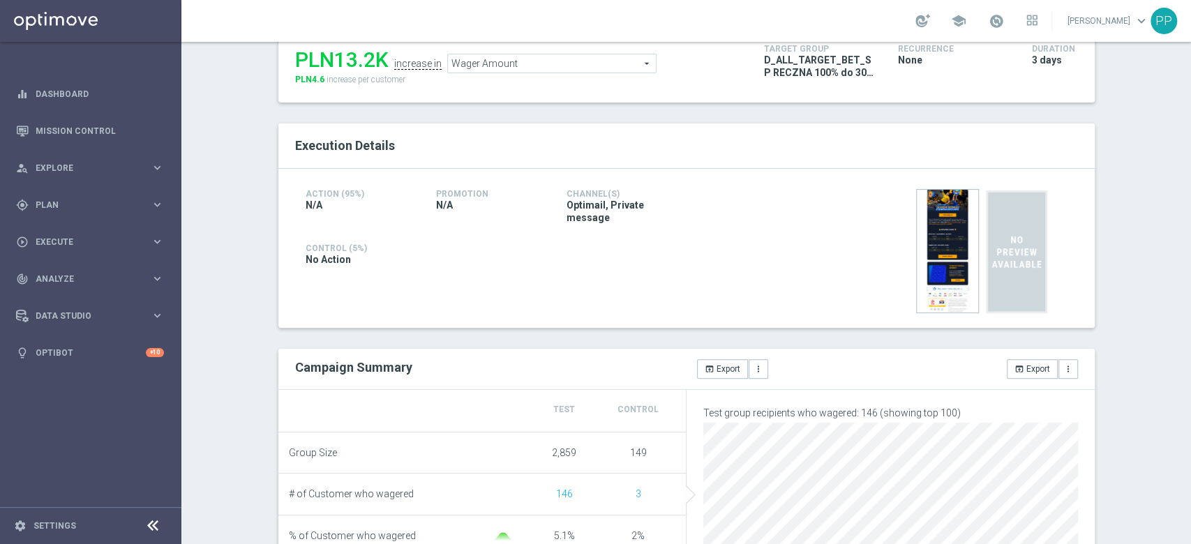
click at [496, 54] on span "Wager Amount" at bounding box center [552, 63] width 208 height 18
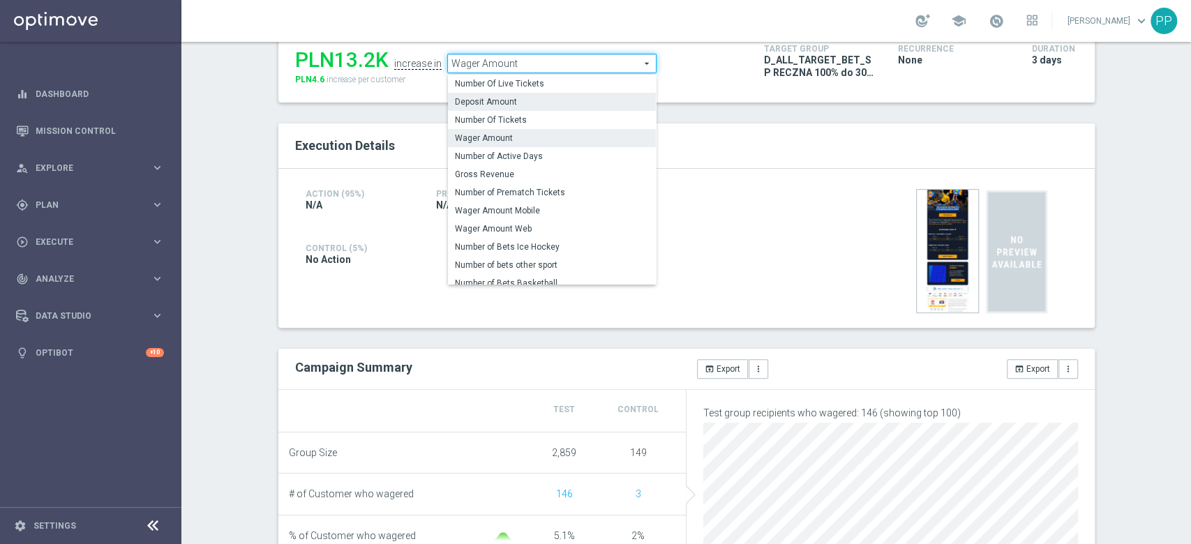
click at [499, 105] on span "Deposit Amount" at bounding box center [552, 101] width 194 height 11
checkbox input "false"
type input "Deposit Amount"
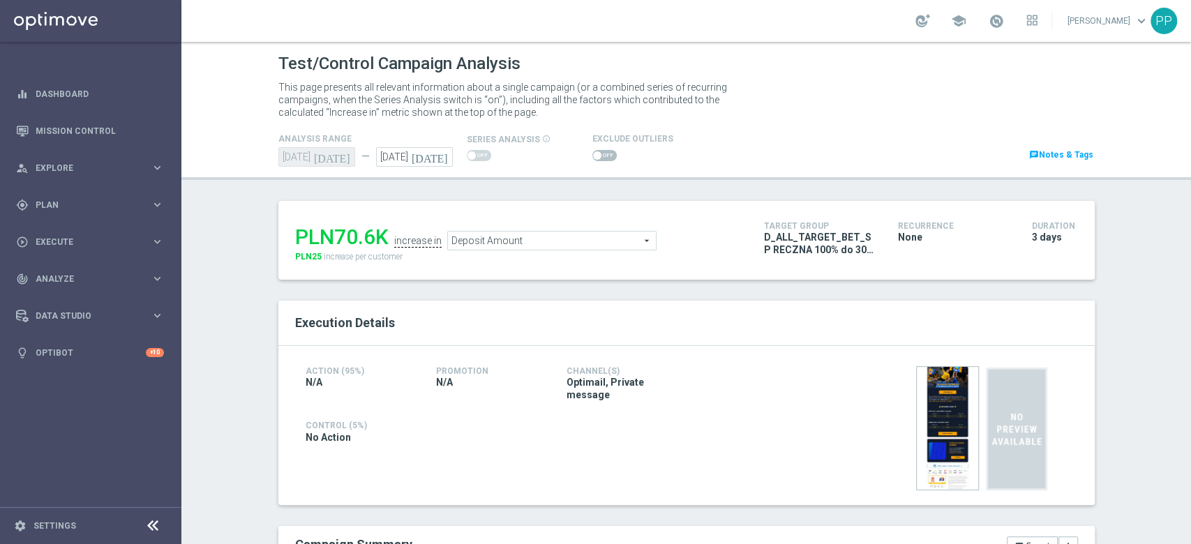
click at [600, 154] on span at bounding box center [604, 155] width 24 height 11
click at [600, 154] on input "checkbox" at bounding box center [604, 155] width 24 height 11
checkbox input "true"
